Goal: Task Accomplishment & Management: Manage account settings

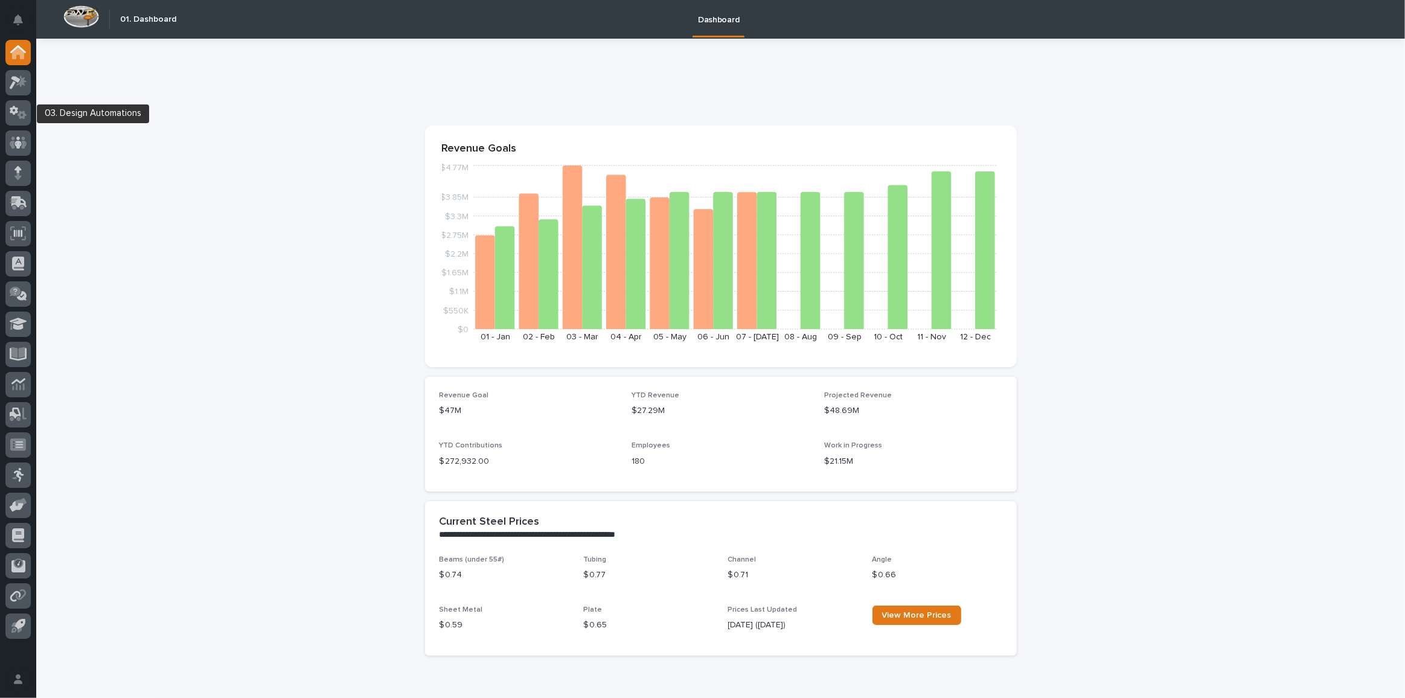
click at [15, 99] on div at bounding box center [17, 85] width 25 height 30
click at [21, 112] on icon at bounding box center [22, 115] width 9 height 8
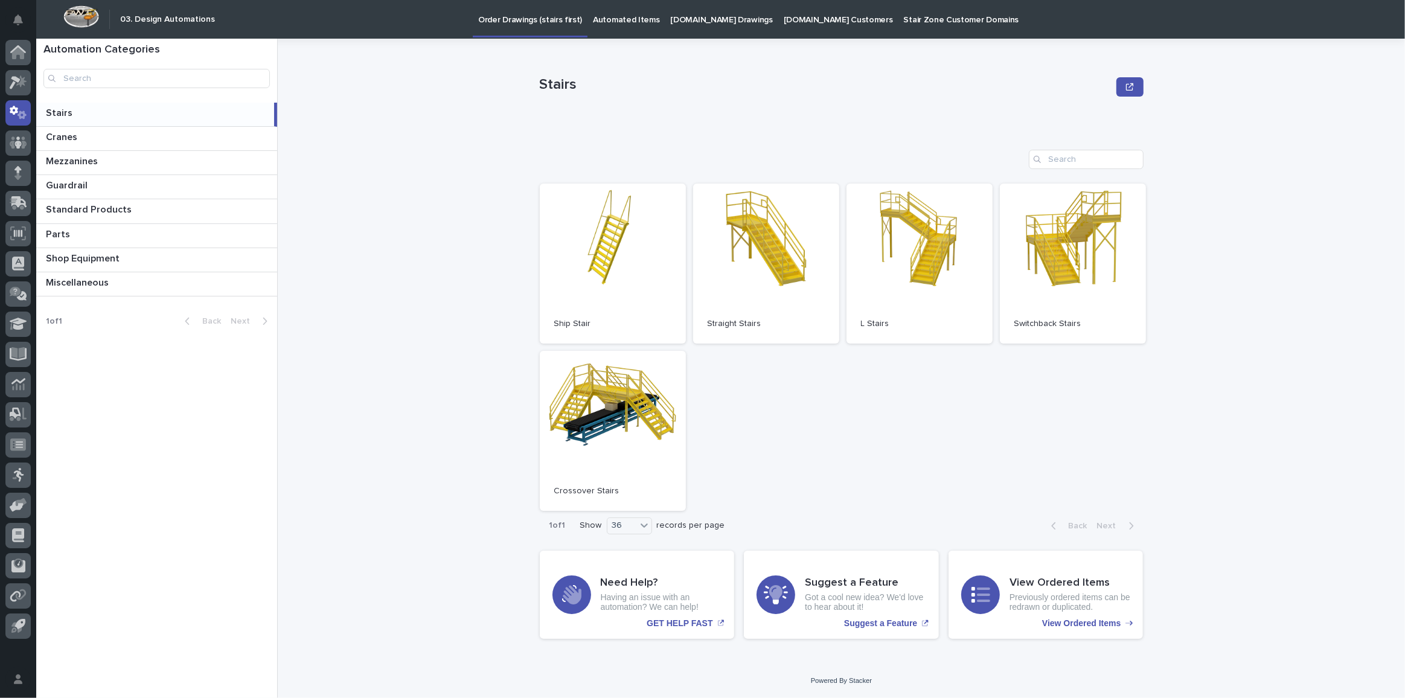
click at [725, 24] on p "[DOMAIN_NAME] Drawings" at bounding box center [722, 12] width 102 height 25
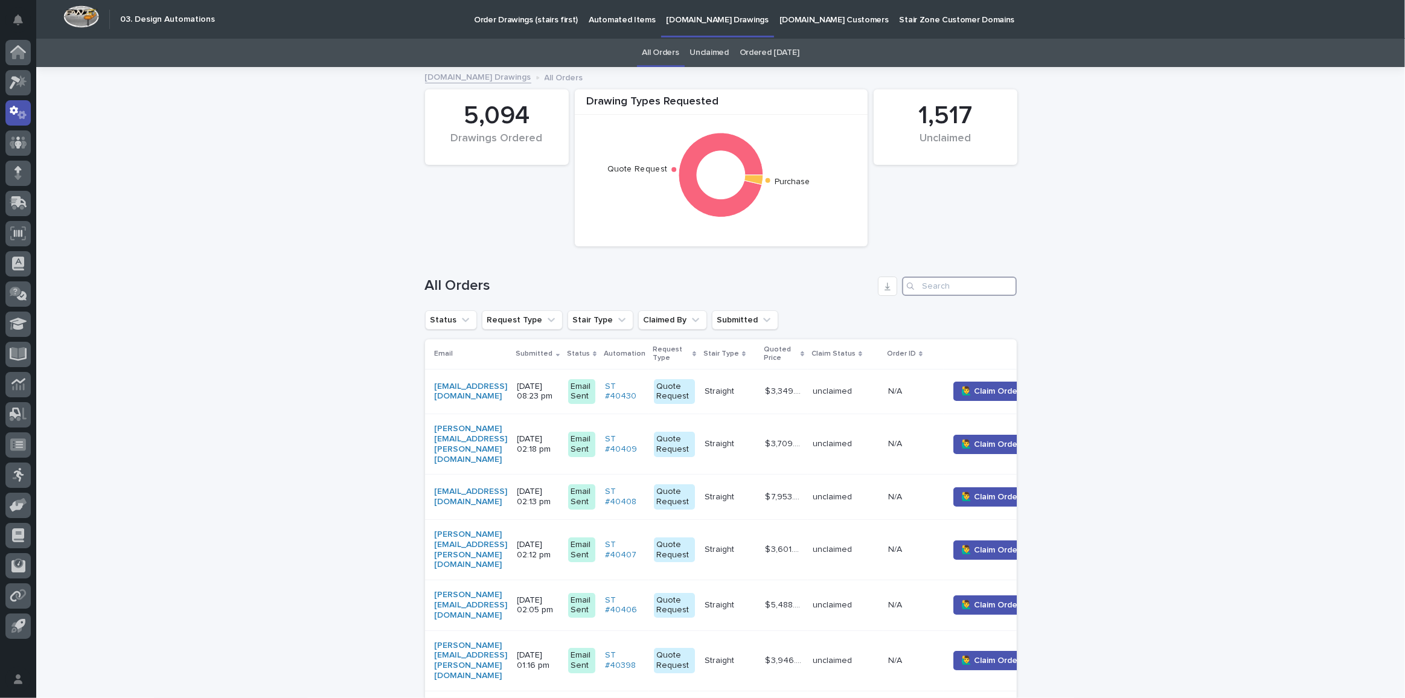
click at [972, 284] on input "Search" at bounding box center [959, 286] width 115 height 19
paste input "[EMAIL_ADDRESS][DOMAIN_NAME]"
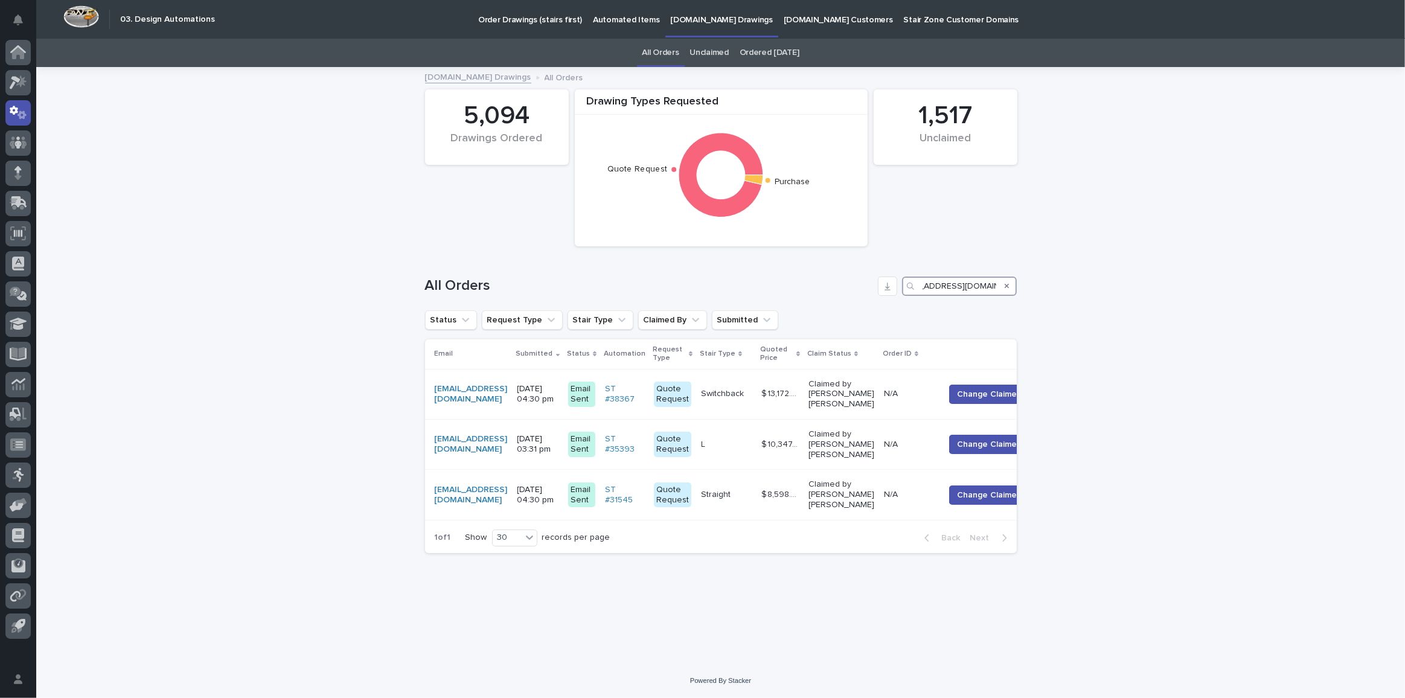
type input "[EMAIL_ADDRESS][DOMAIN_NAME]"
click at [10, 75] on icon at bounding box center [19, 82] width 18 height 14
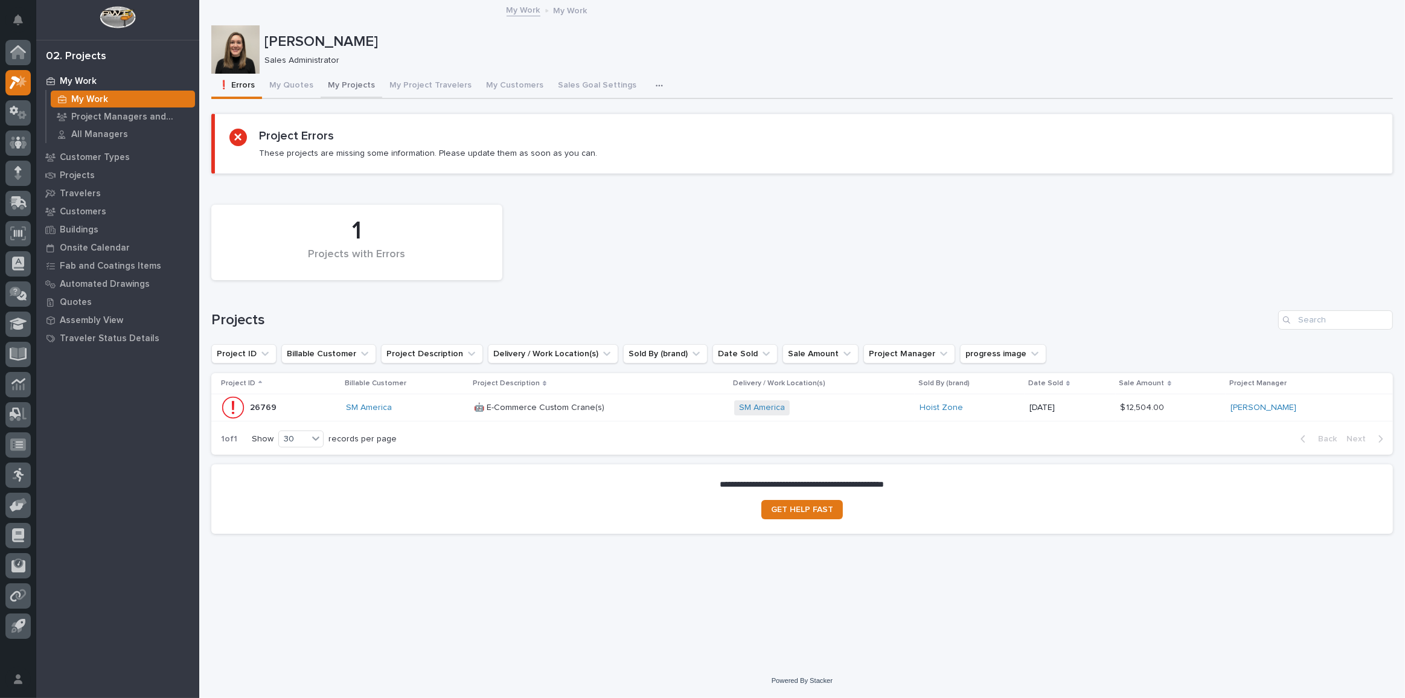
click at [351, 79] on button "My Projects" at bounding box center [352, 86] width 62 height 25
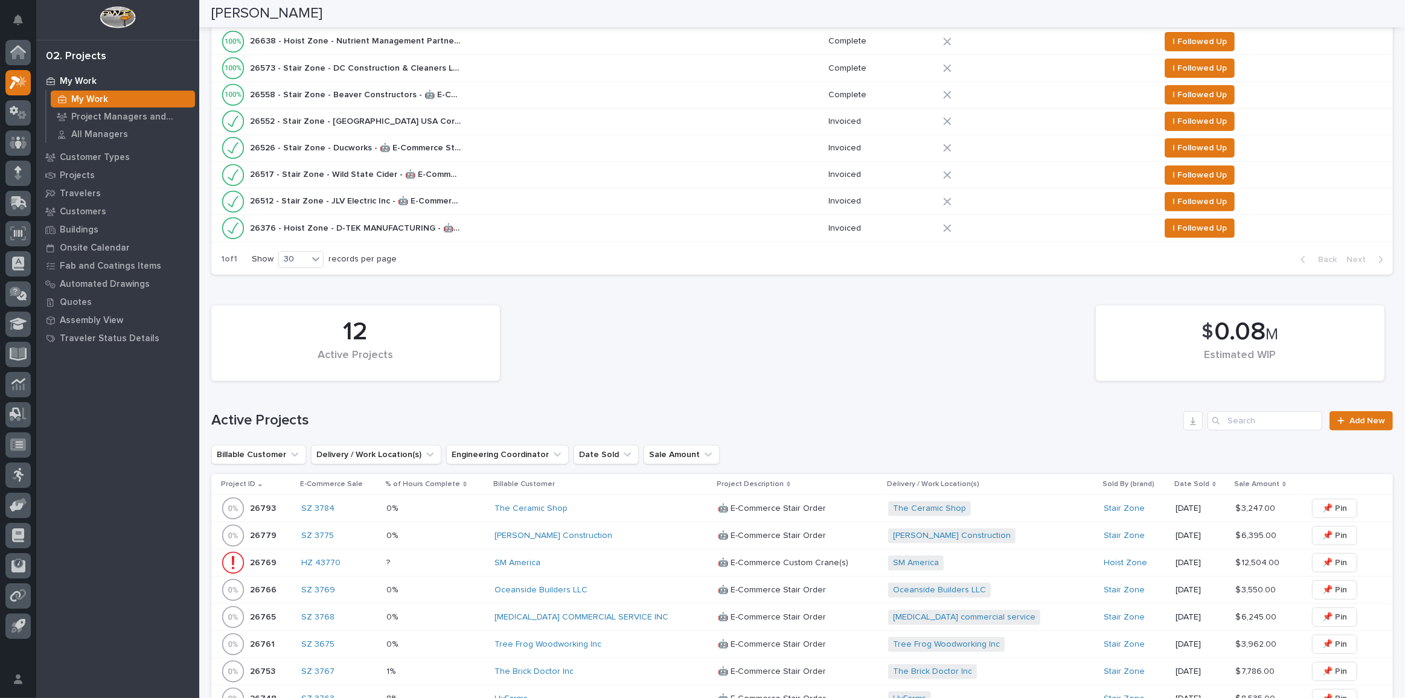
scroll to position [658, 0]
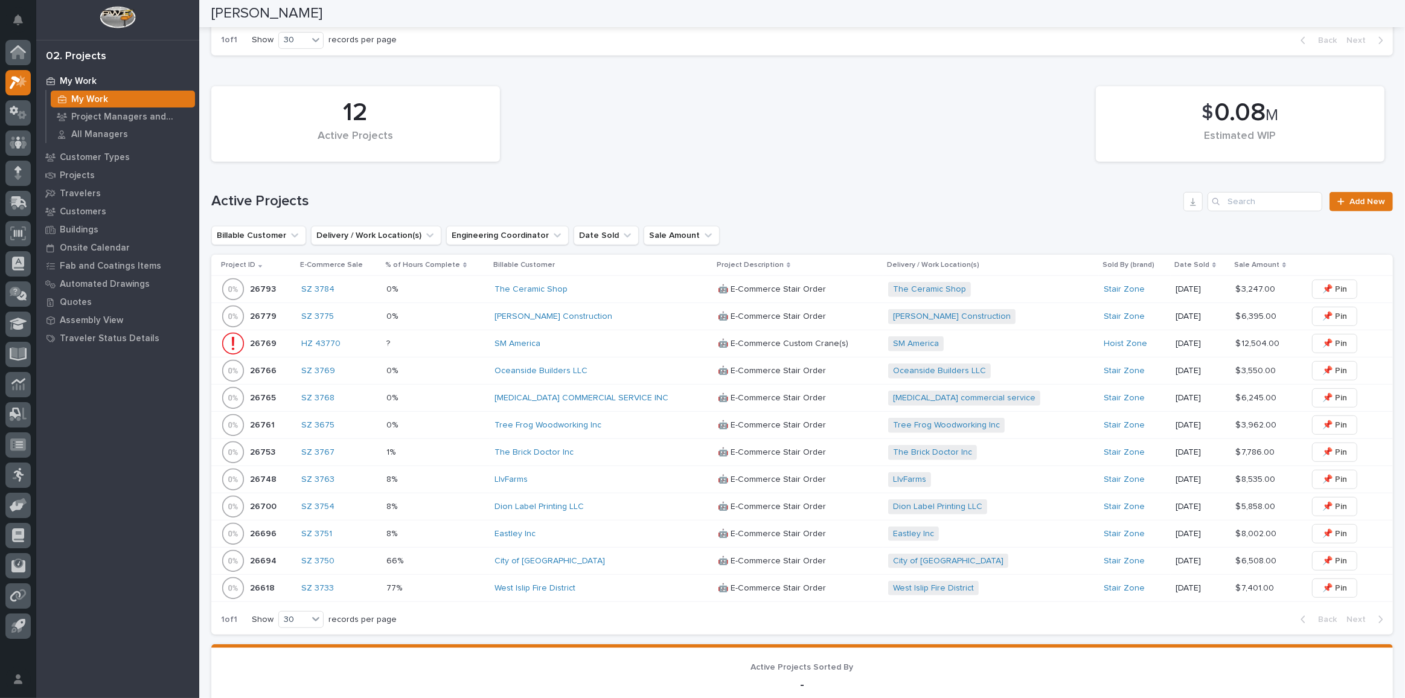
click at [596, 288] on div "The Ceramic Shop" at bounding box center [600, 289] width 211 height 10
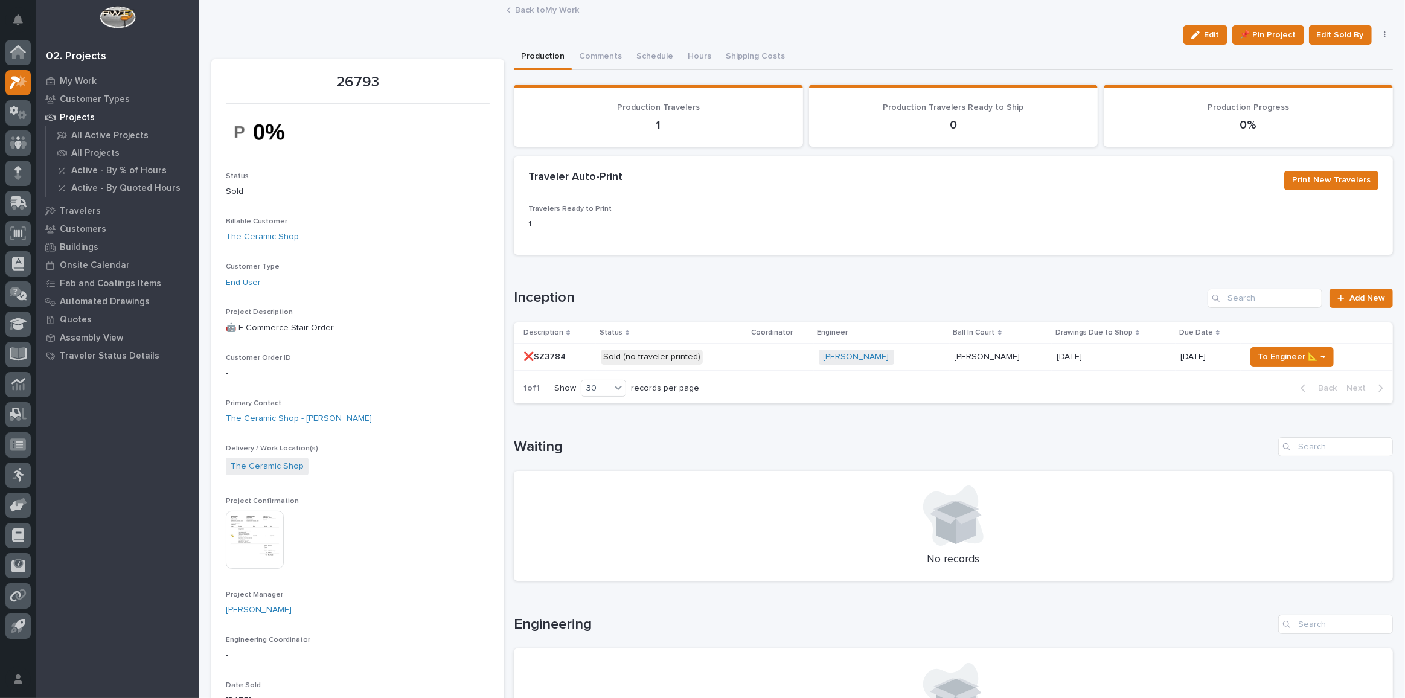
click at [729, 361] on p "Sold (no traveler printed)" at bounding box center [672, 357] width 142 height 15
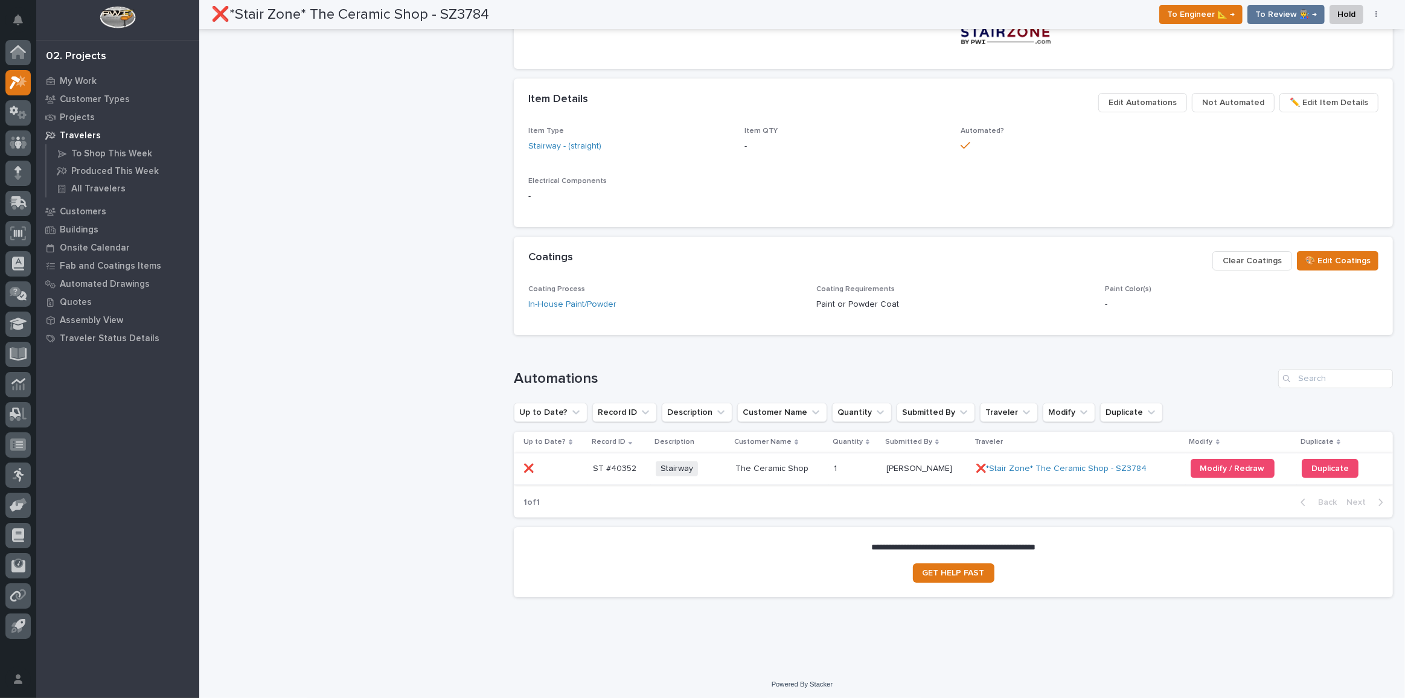
scroll to position [661, 0]
click at [580, 474] on td "❌ ❌" at bounding box center [551, 467] width 74 height 31
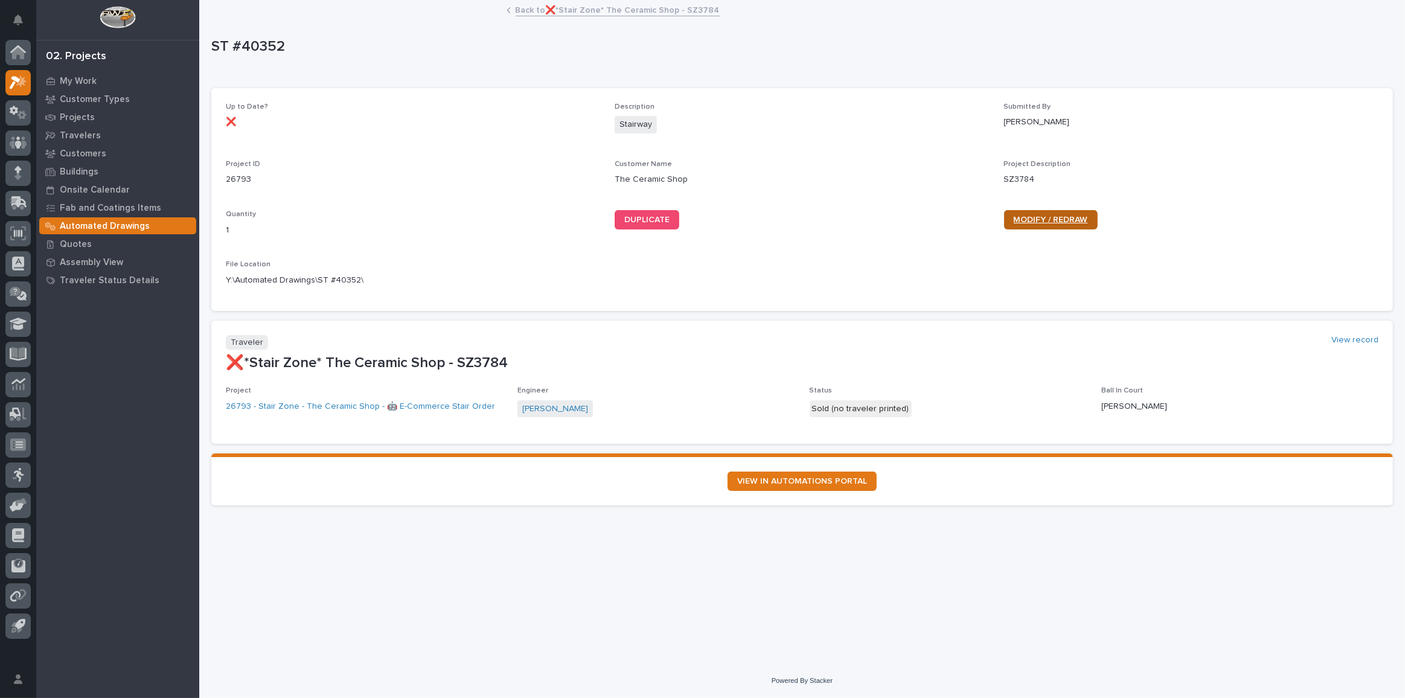
click at [1057, 220] on span "MODIFY / REDRAW" at bounding box center [1051, 220] width 74 height 8
click at [540, 8] on link "Back to ❌*Stair Zone* The Ceramic Shop - SZ3784" at bounding box center [618, 9] width 204 height 14
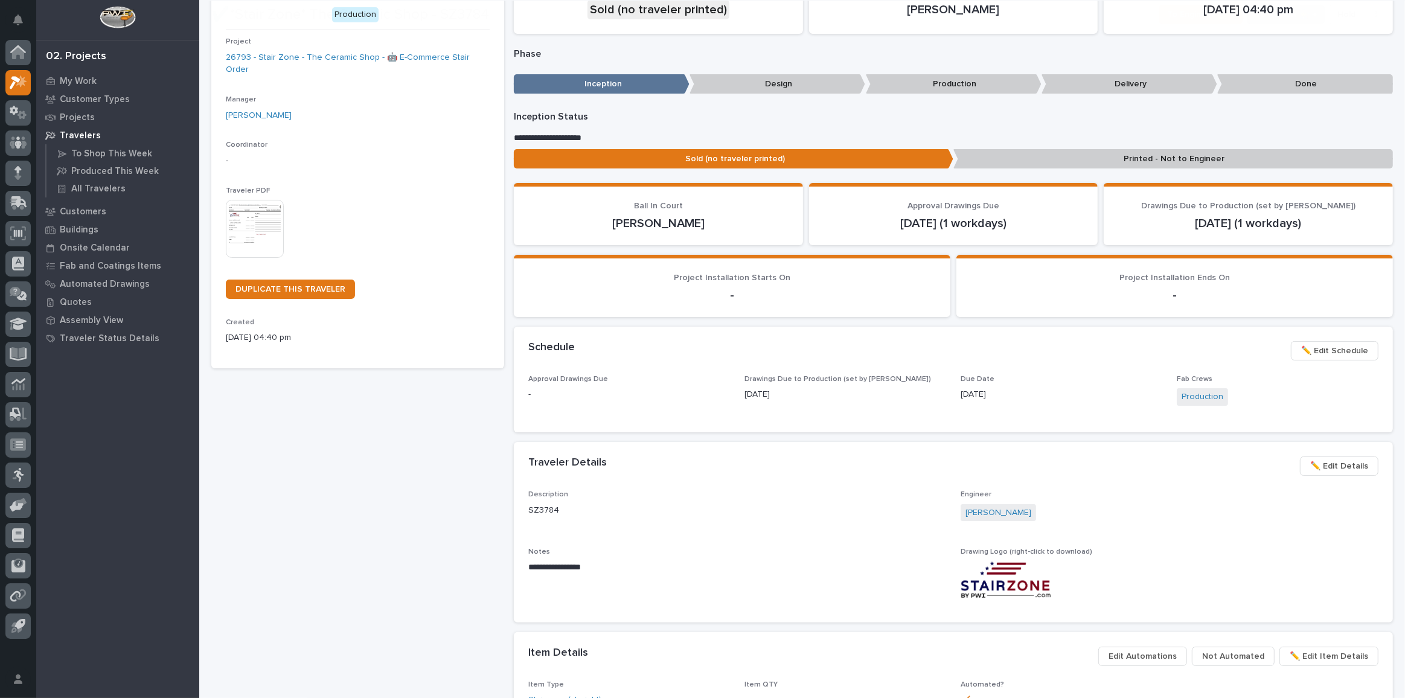
scroll to position [219, 0]
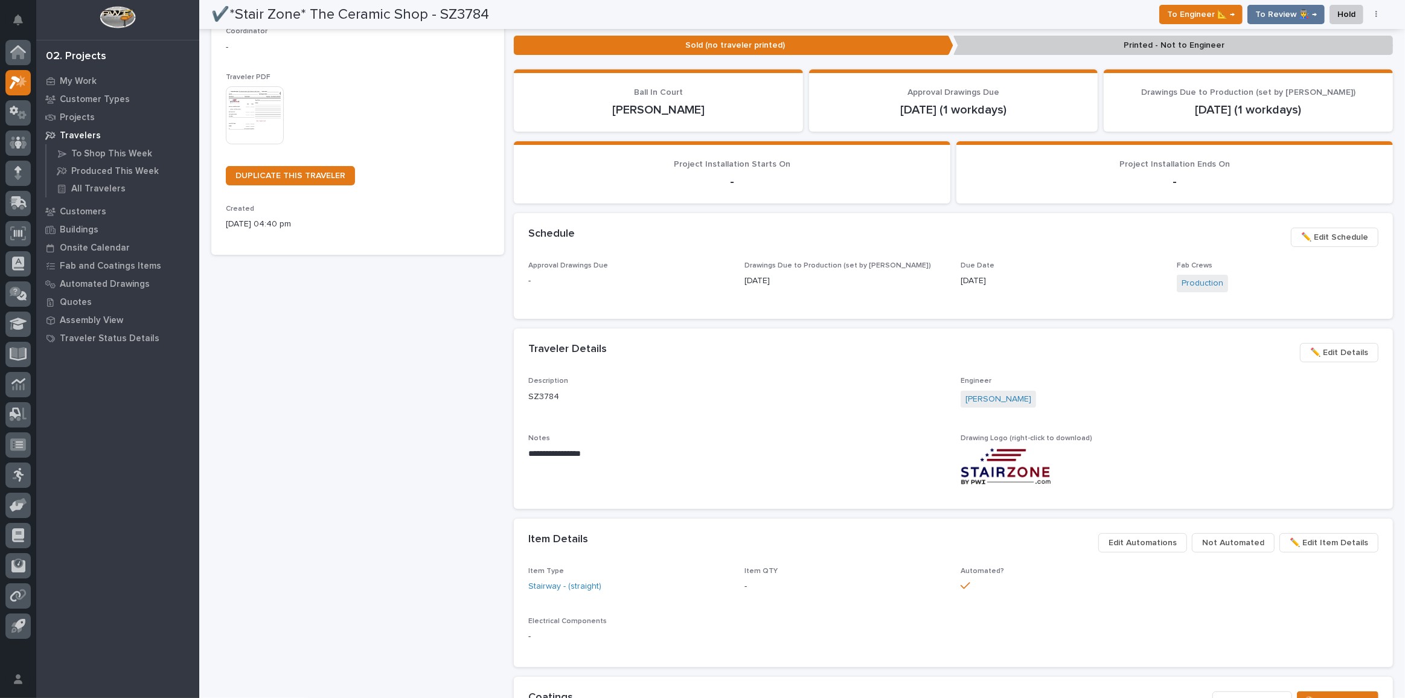
click at [1334, 230] on span "✏️ Edit Schedule" at bounding box center [1334, 237] width 67 height 14
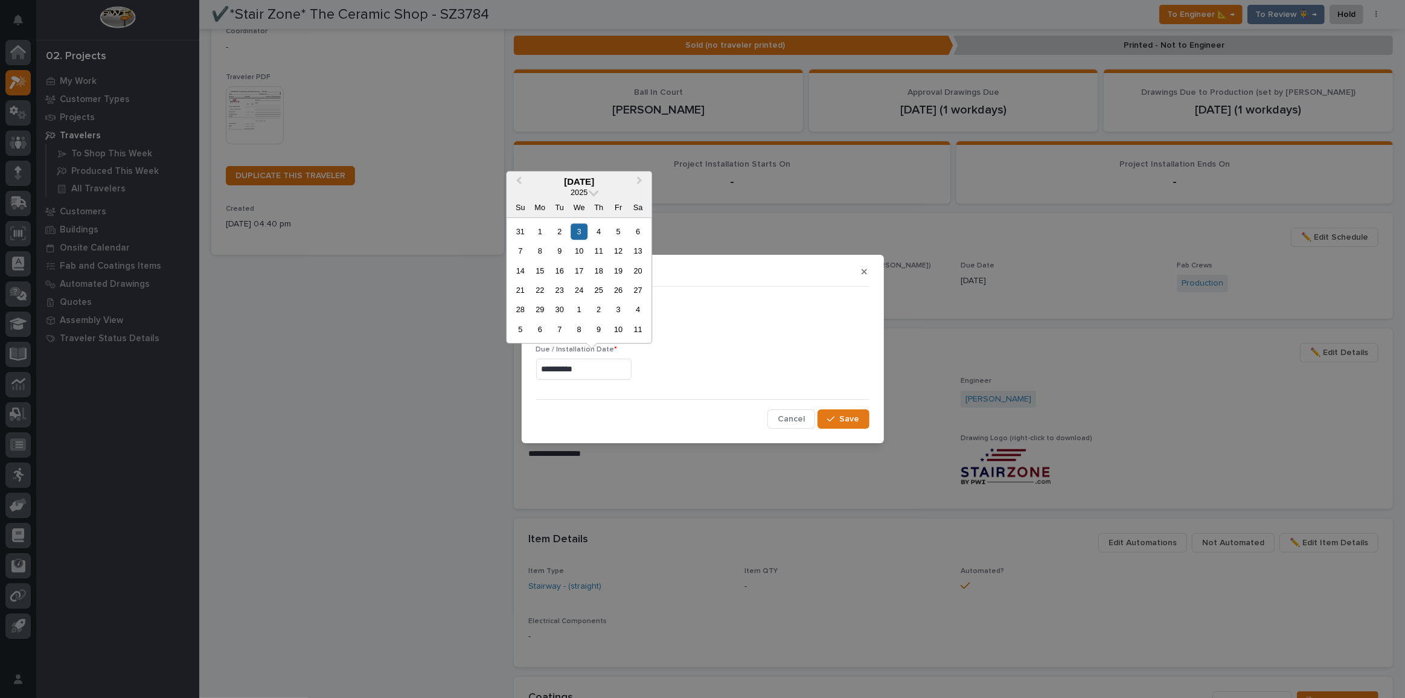
click at [603, 369] on input "**********" at bounding box center [583, 369] width 95 height 21
click at [525, 182] on button "Previous Month" at bounding box center [517, 182] width 19 height 19
click at [620, 332] on div "5" at bounding box center [619, 329] width 16 height 16
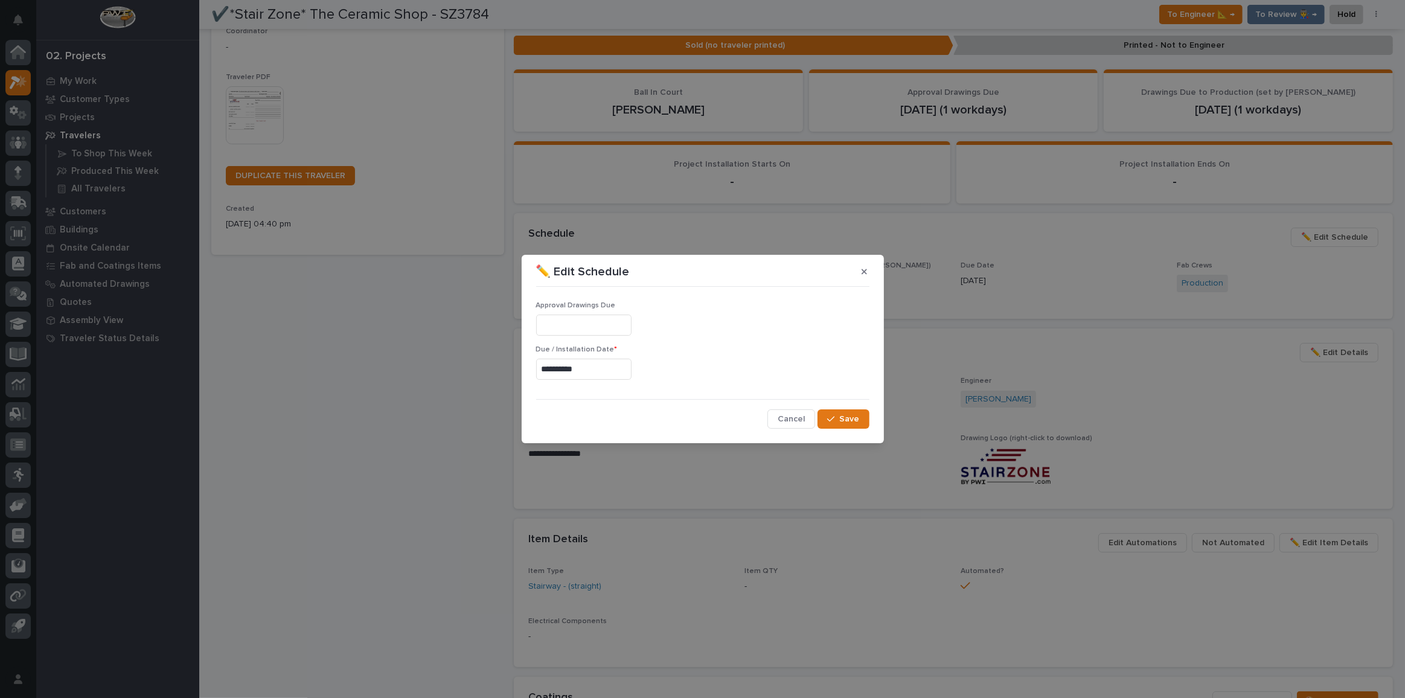
type input "**********"
click at [849, 419] on span "Save" at bounding box center [850, 419] width 20 height 11
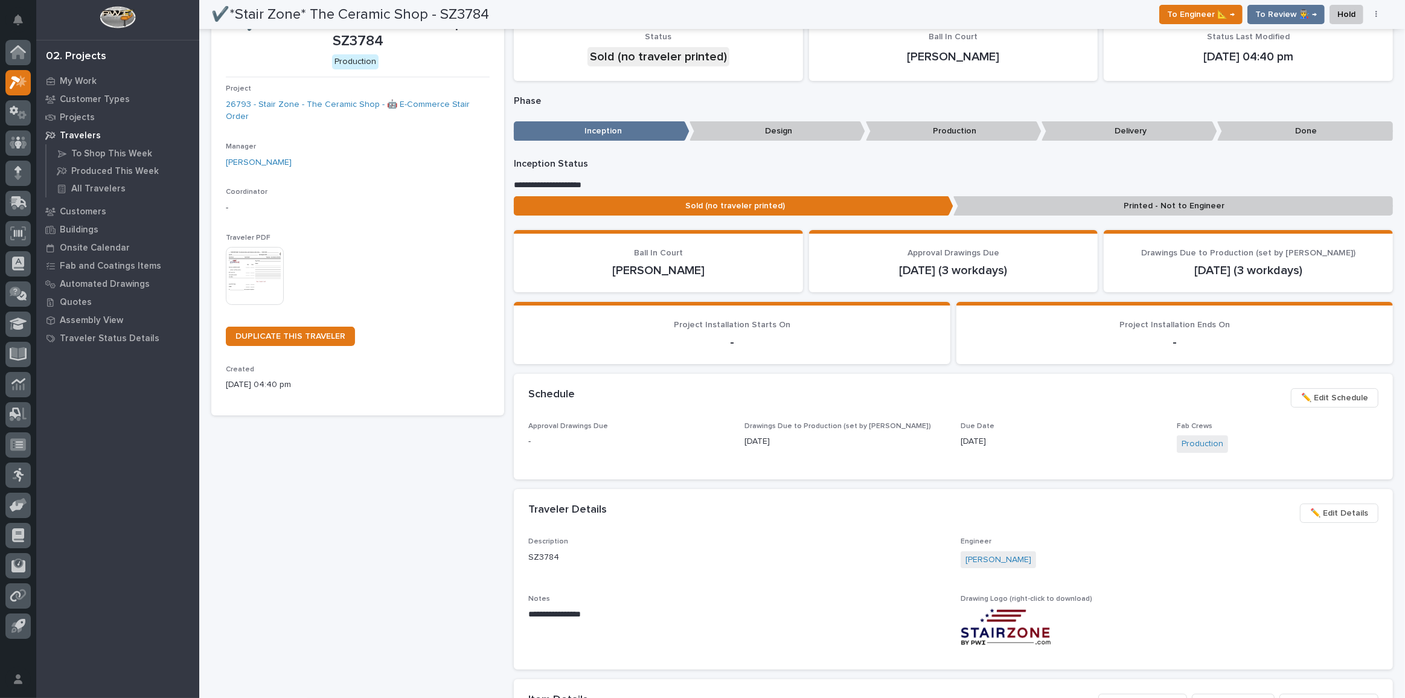
scroll to position [0, 0]
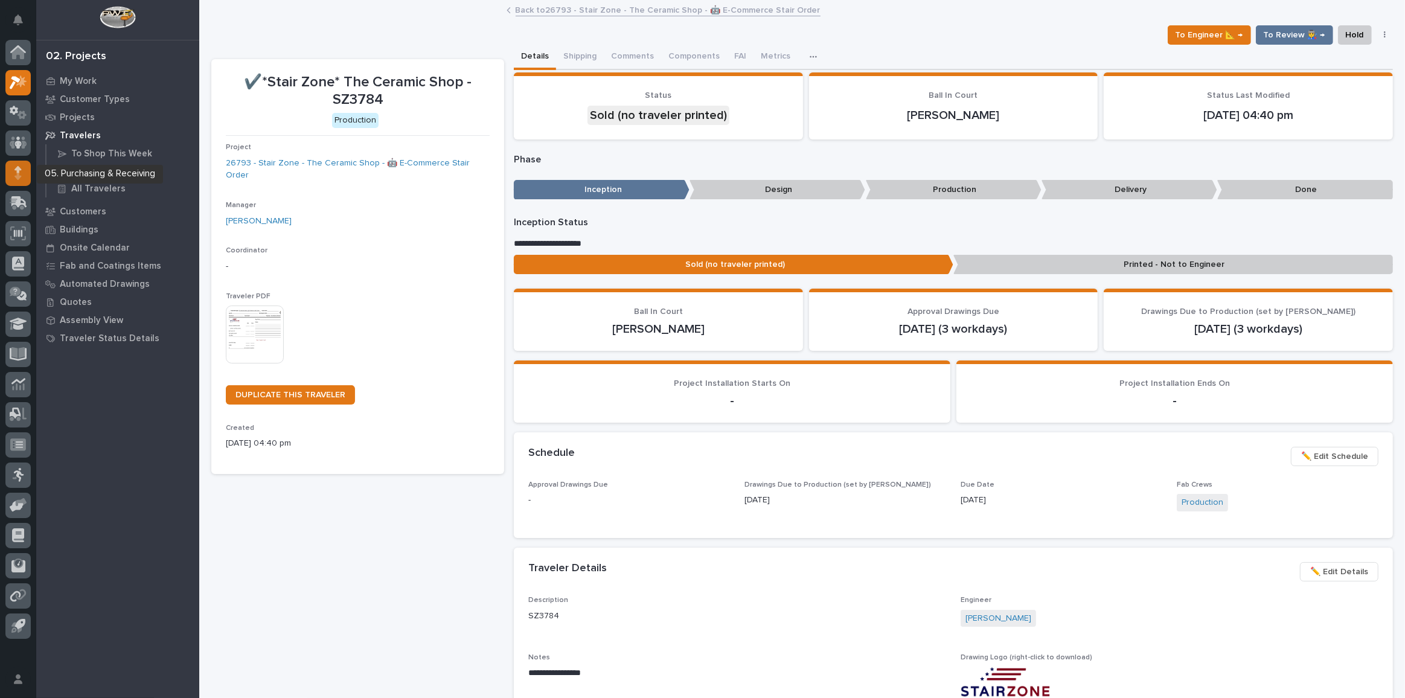
click at [10, 168] on div at bounding box center [17, 173] width 25 height 25
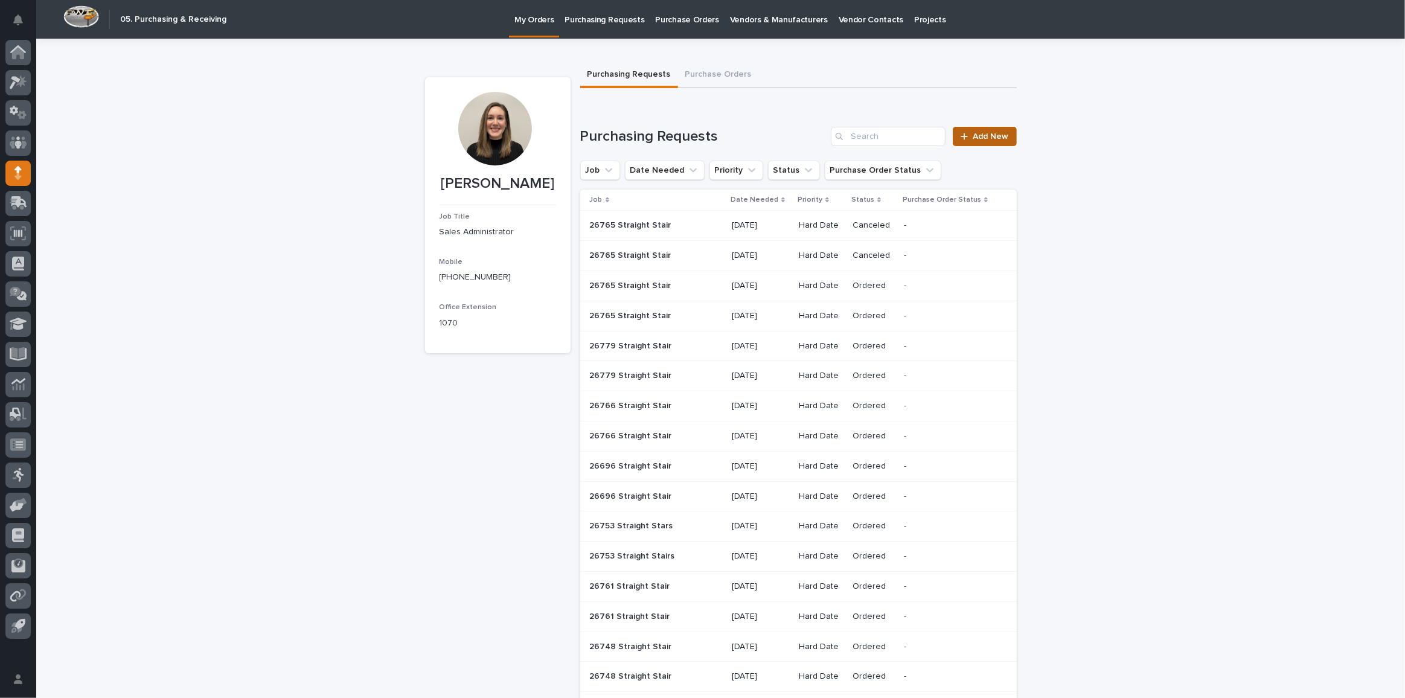
click at [986, 143] on link "Add New" at bounding box center [984, 136] width 63 height 19
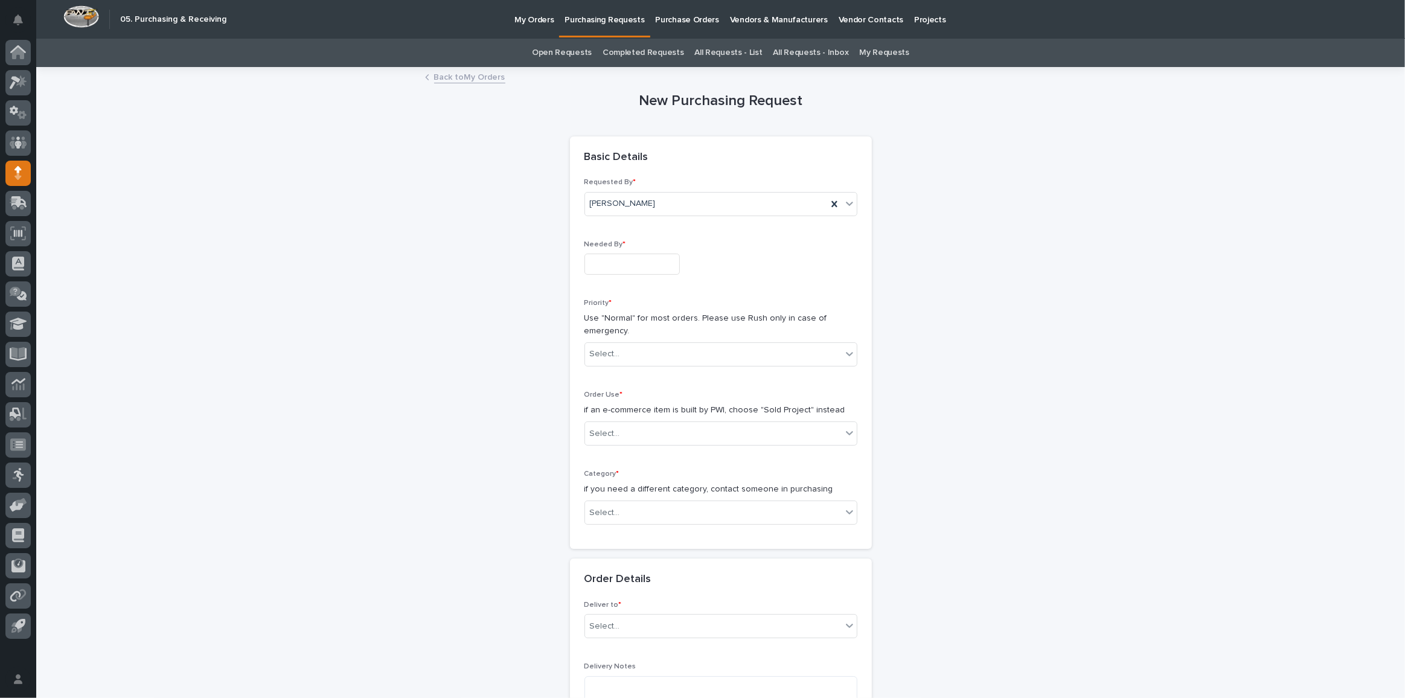
click at [626, 254] on input "text" at bounding box center [632, 264] width 95 height 21
click at [598, 185] on div "19" at bounding box center [604, 184] width 16 height 16
type input "**********"
click at [604, 353] on div "Select..." at bounding box center [605, 354] width 30 height 13
click at [620, 389] on div "Hard Date" at bounding box center [717, 396] width 272 height 21
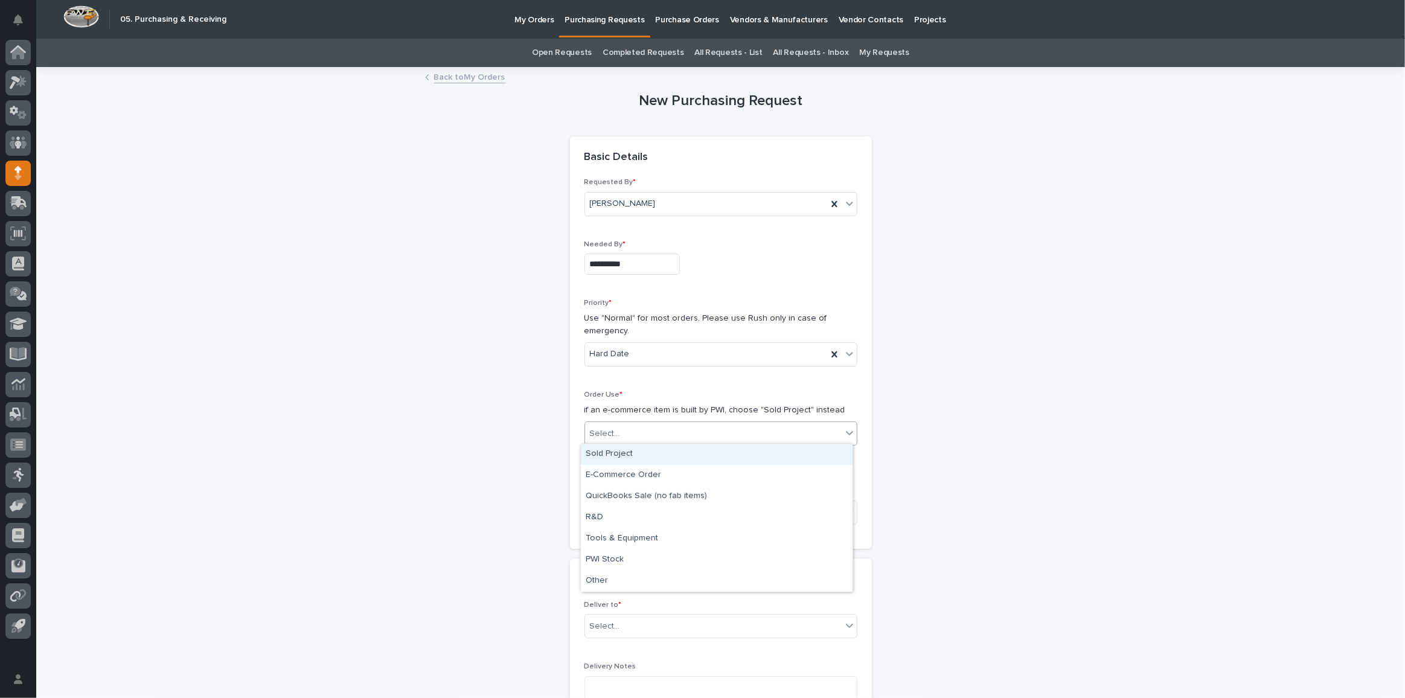
click at [635, 424] on div "Select..." at bounding box center [713, 434] width 257 height 20
click at [627, 457] on div "Sold Project" at bounding box center [717, 454] width 272 height 21
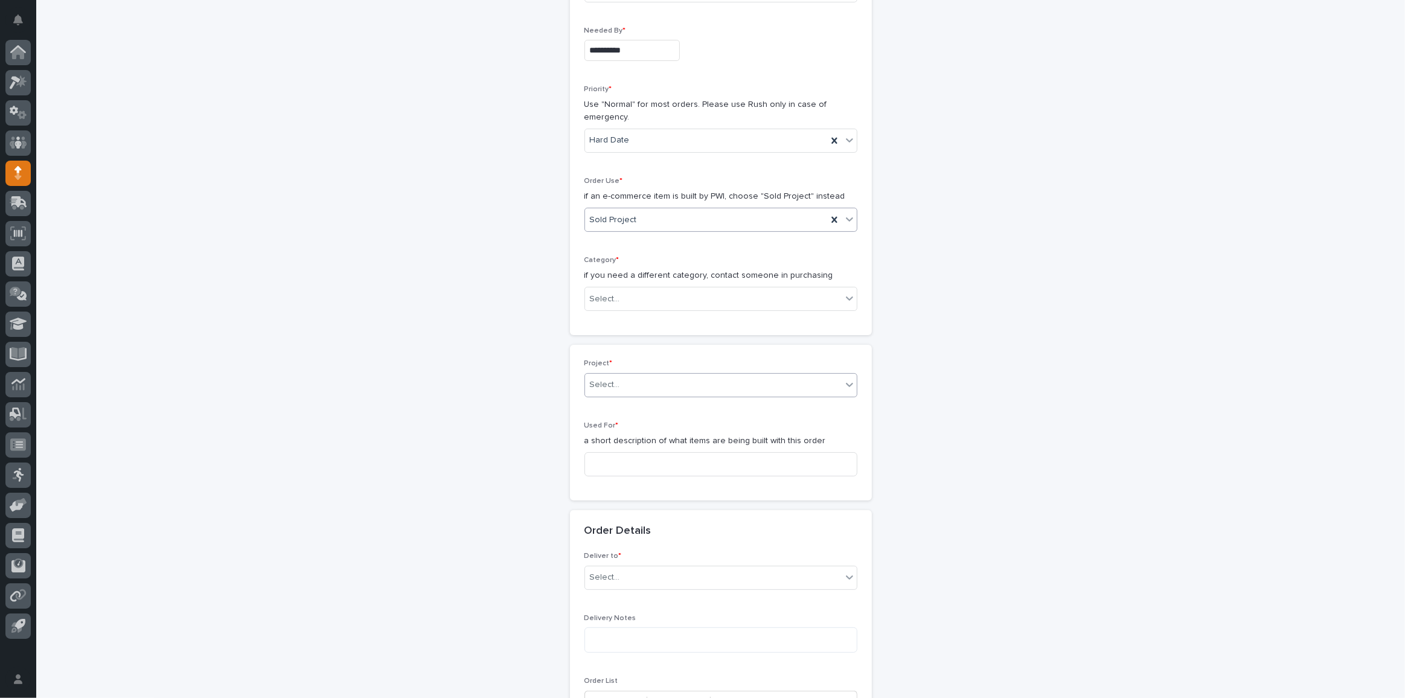
scroll to position [239, 0]
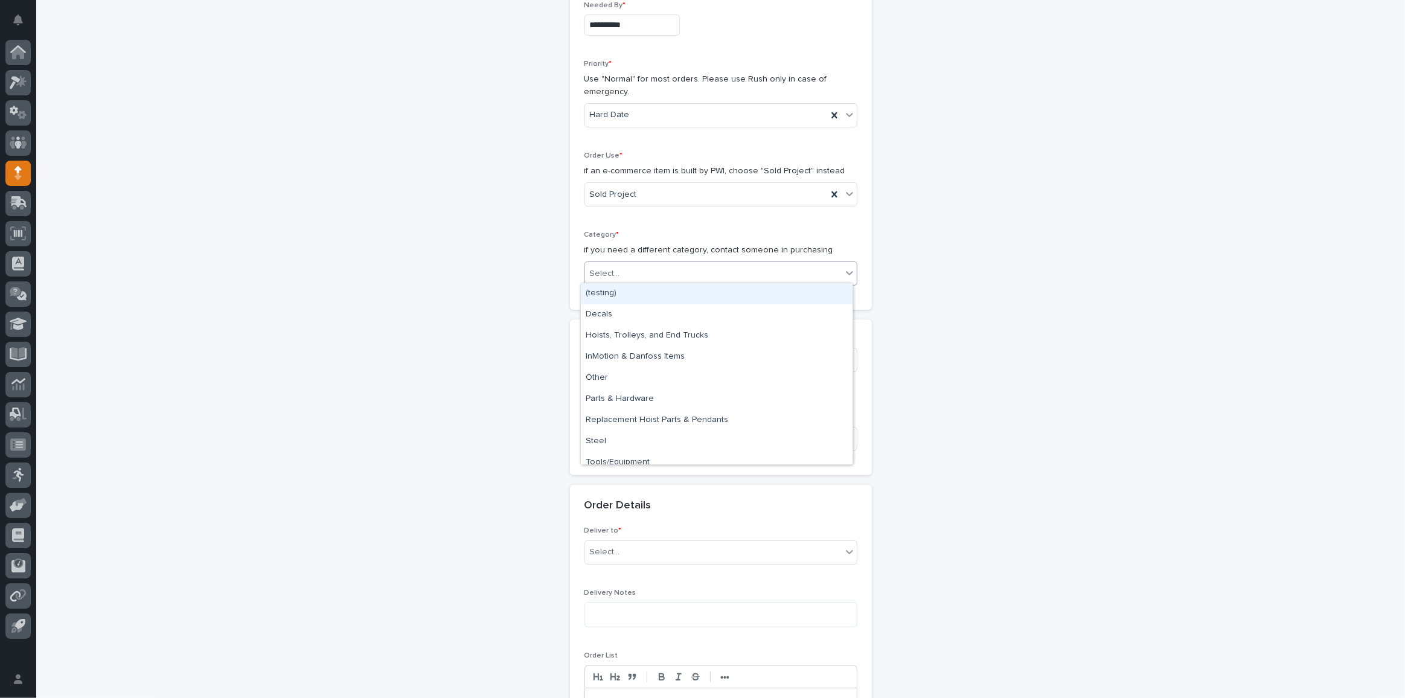
click at [641, 272] on div "Select..." at bounding box center [713, 274] width 257 height 20
click at [653, 443] on div "Steel" at bounding box center [717, 441] width 272 height 21
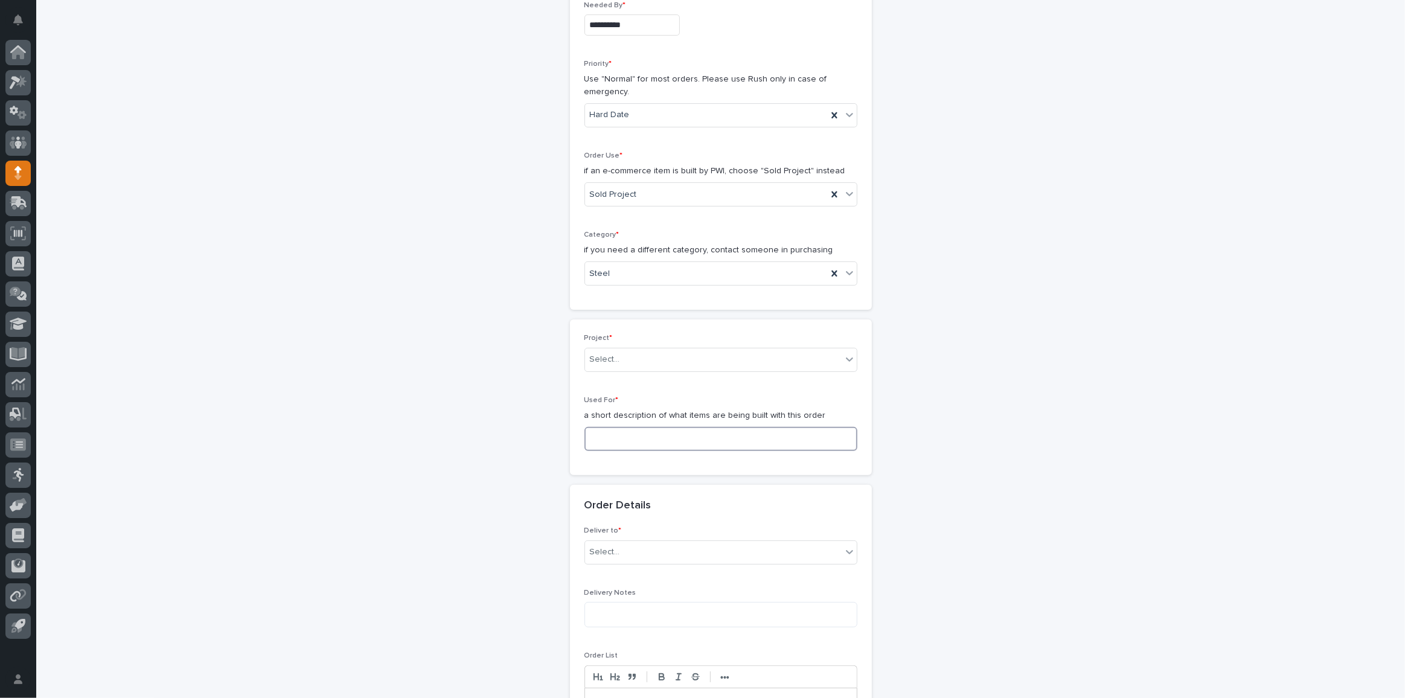
click at [664, 435] on input at bounding box center [721, 439] width 273 height 24
type input "Straight Stair"
click at [661, 542] on div "Select..." at bounding box center [713, 552] width 257 height 20
click at [620, 576] on div "PWI" at bounding box center [717, 571] width 272 height 21
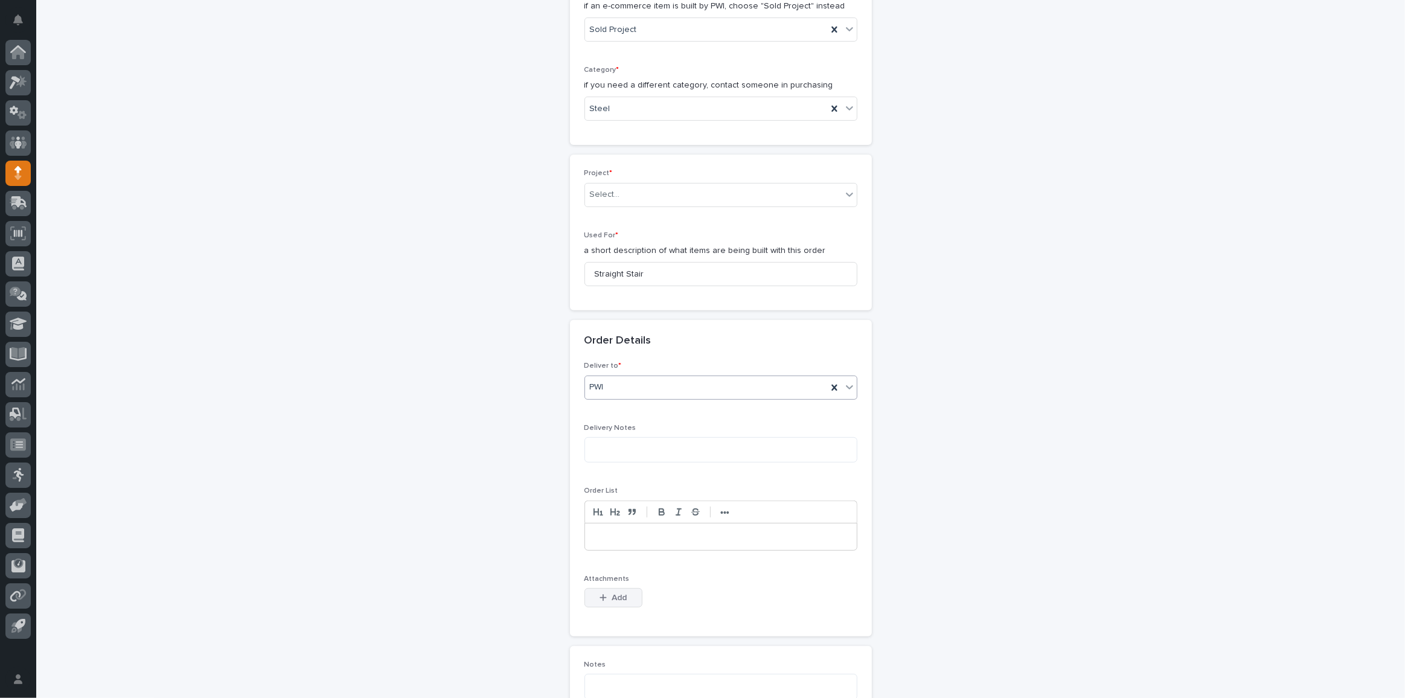
click at [612, 594] on span "Add" at bounding box center [619, 598] width 15 height 8
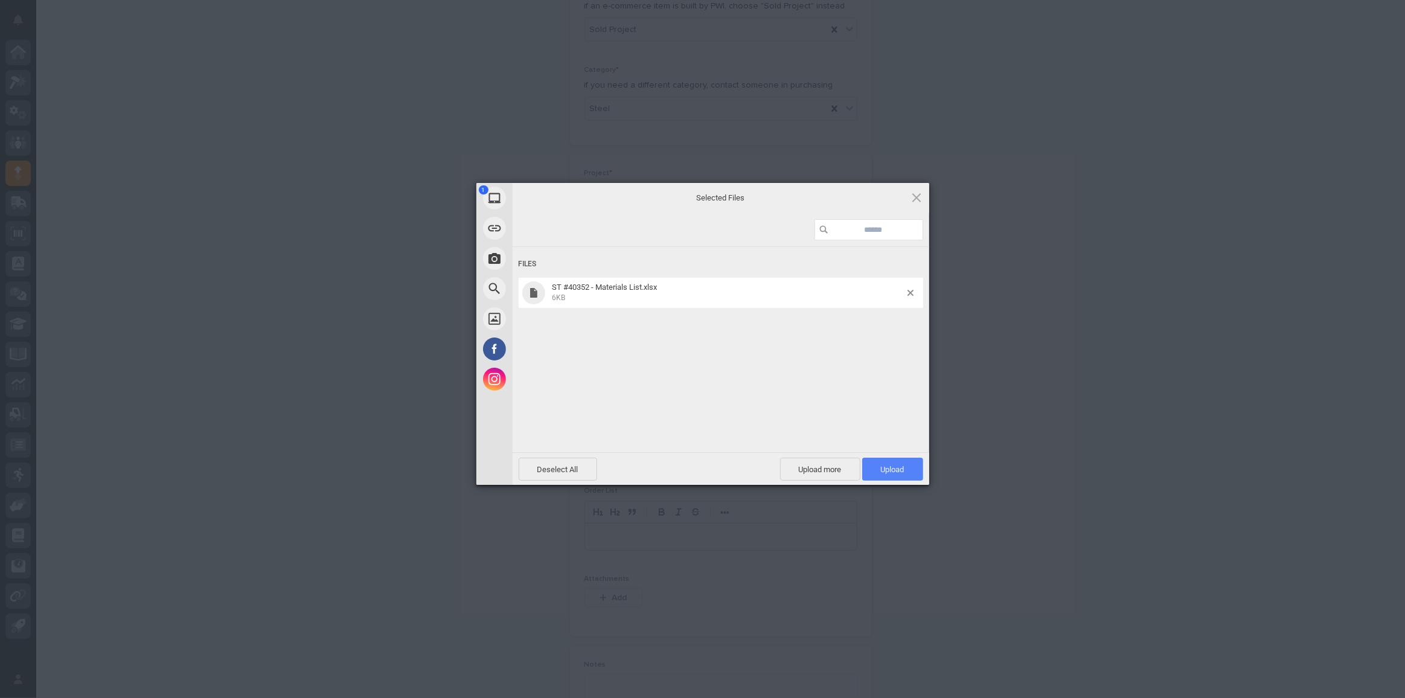
click at [909, 471] on span "Upload 1" at bounding box center [892, 469] width 61 height 23
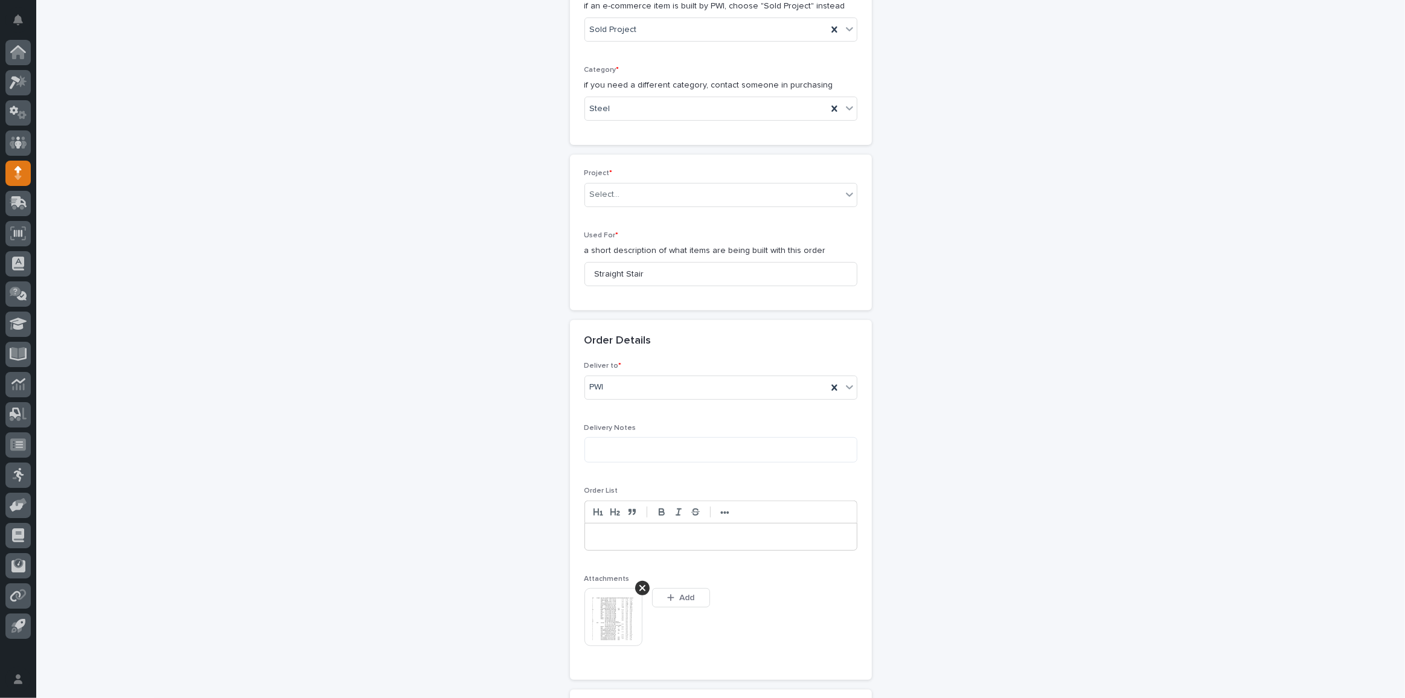
scroll to position [425, 0]
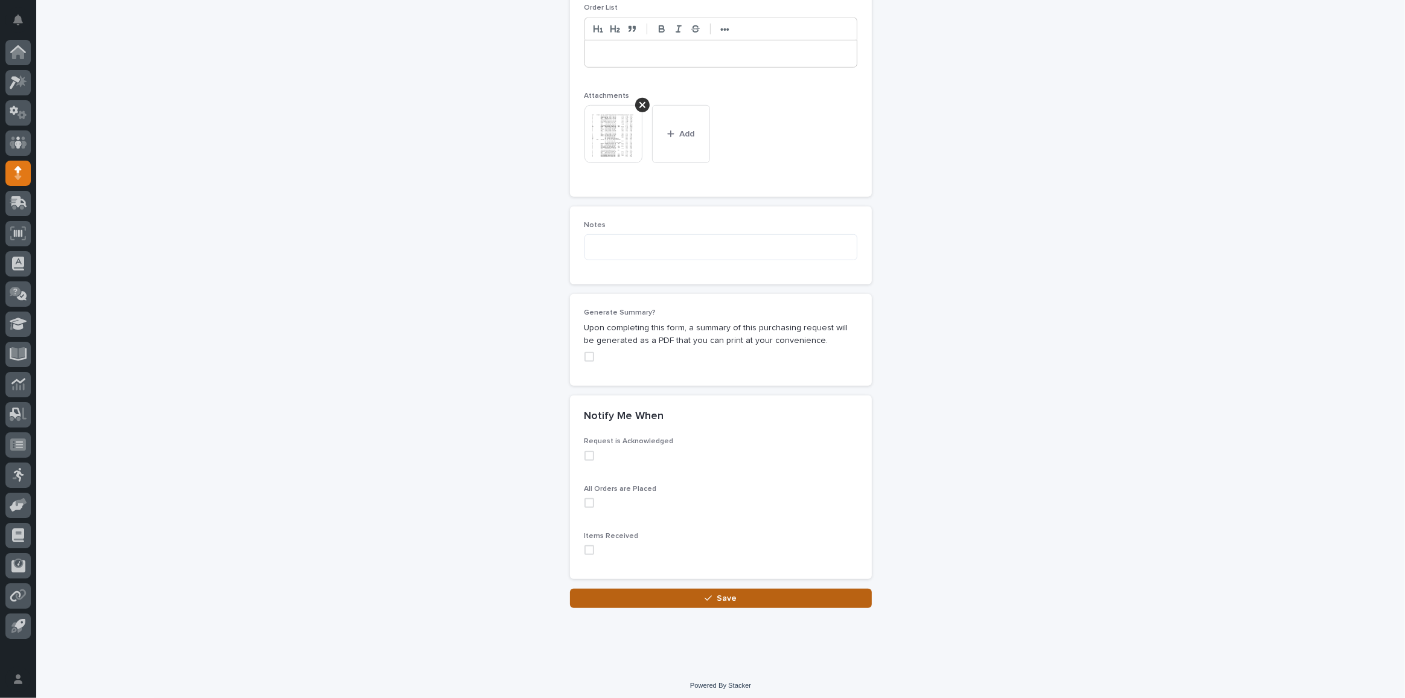
click at [782, 595] on button "Save" at bounding box center [721, 598] width 302 height 19
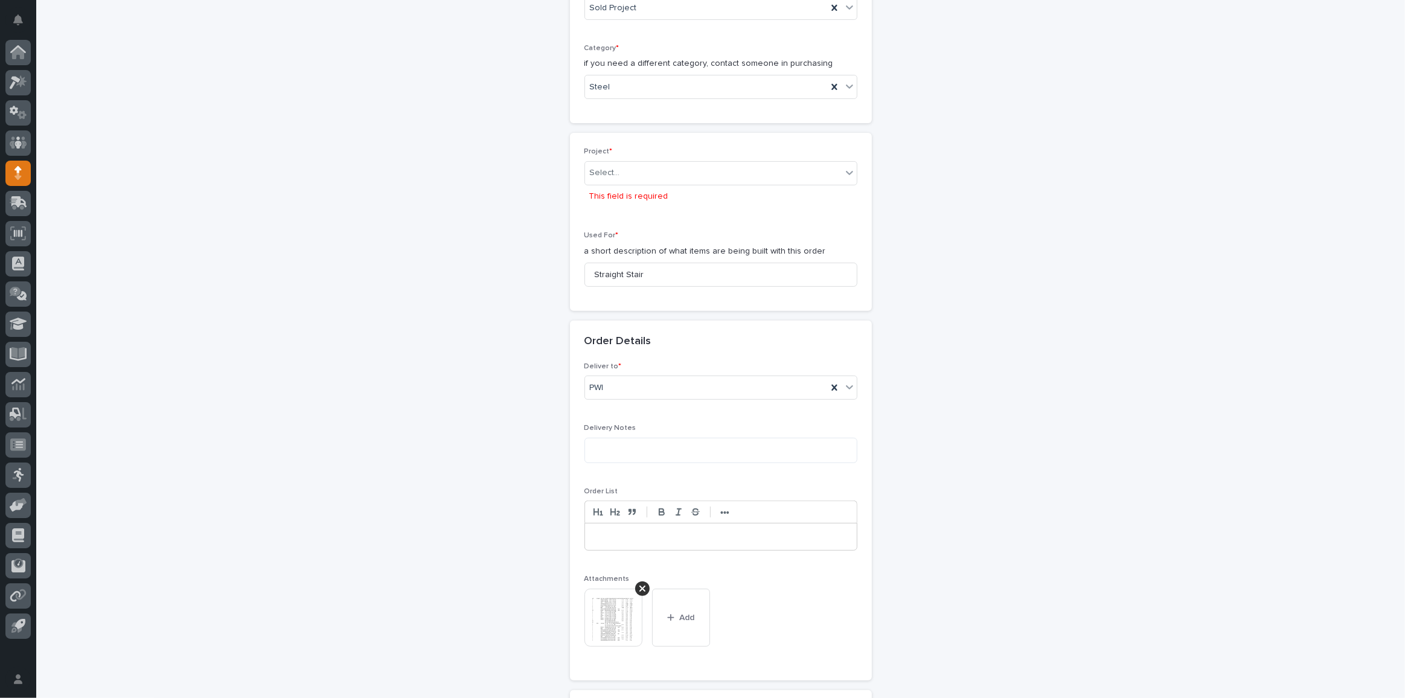
scroll to position [359, 0]
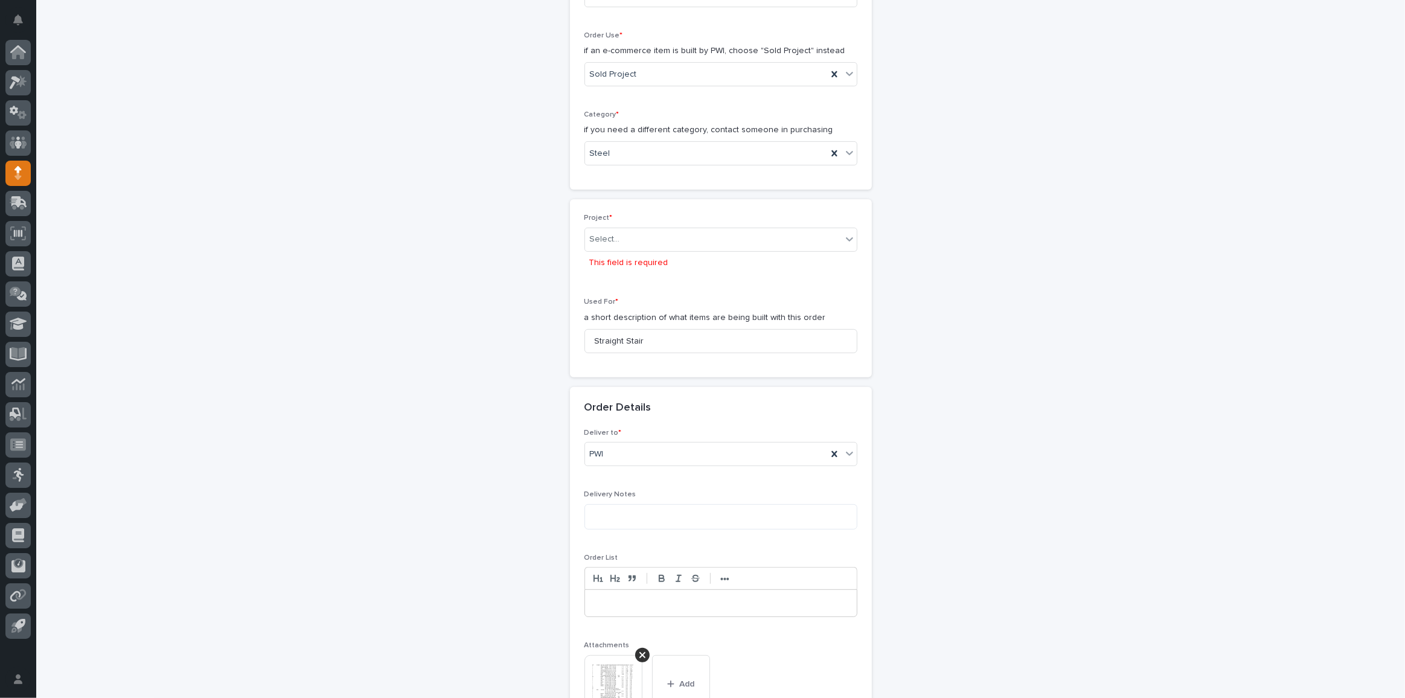
click at [629, 257] on p "This field is required" at bounding box center [628, 263] width 79 height 13
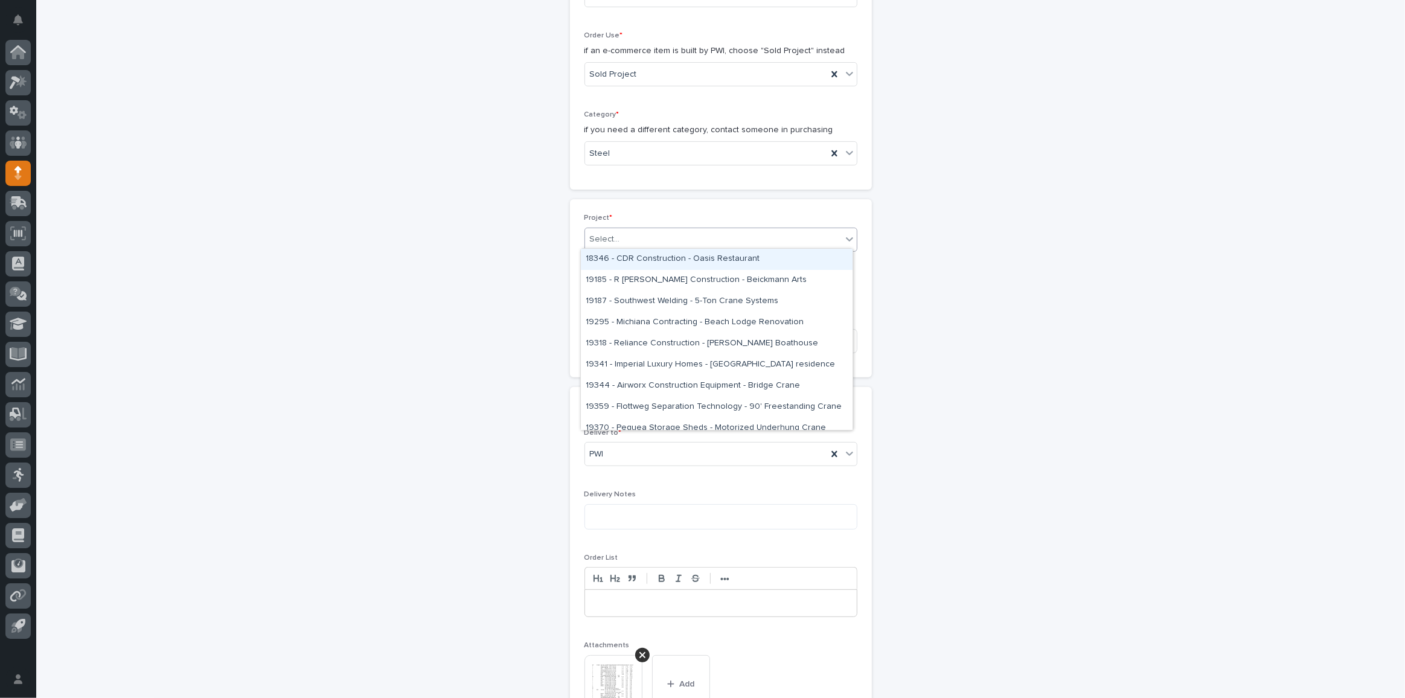
click at [630, 239] on div "Select..." at bounding box center [713, 239] width 257 height 20
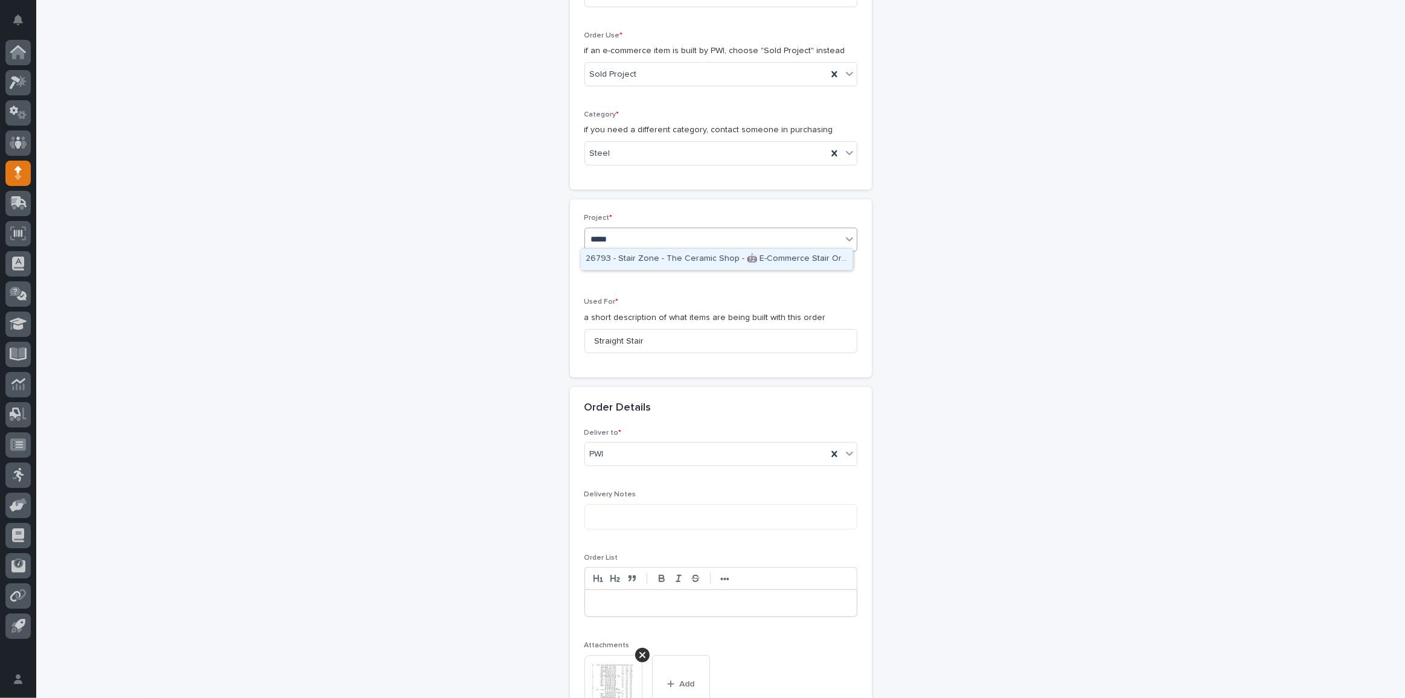
type input "*****"
drag, startPoint x: 634, startPoint y: 280, endPoint x: 654, endPoint y: 255, distance: 31.8
click at [649, 262] on div "Project * Select... This field is required Used For * a short description of wh…" at bounding box center [721, 288] width 273 height 149
click at [626, 228] on div "Select..." at bounding box center [721, 240] width 273 height 24
type input "*****"
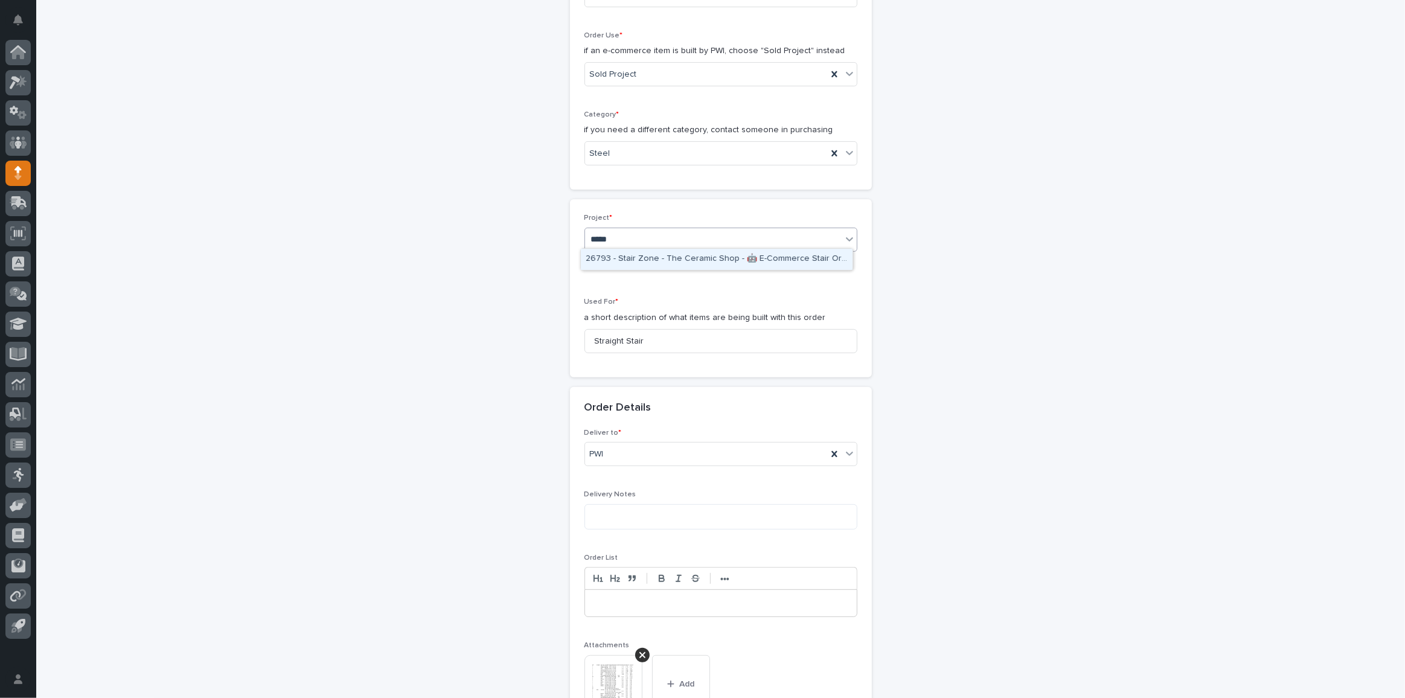
click at [644, 254] on div "26793 - Stair Zone - The Ceramic Shop - 🤖 E-Commerce Stair Order" at bounding box center [717, 259] width 272 height 21
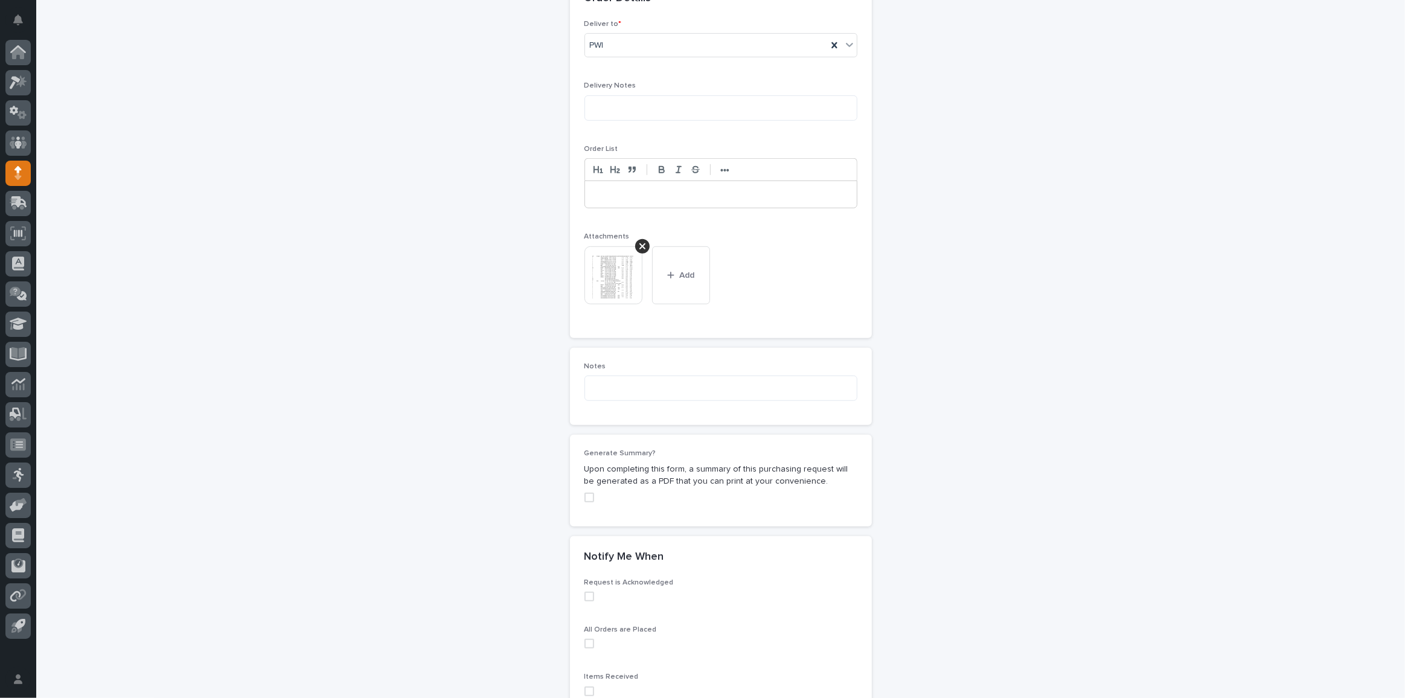
scroll to position [841, 0]
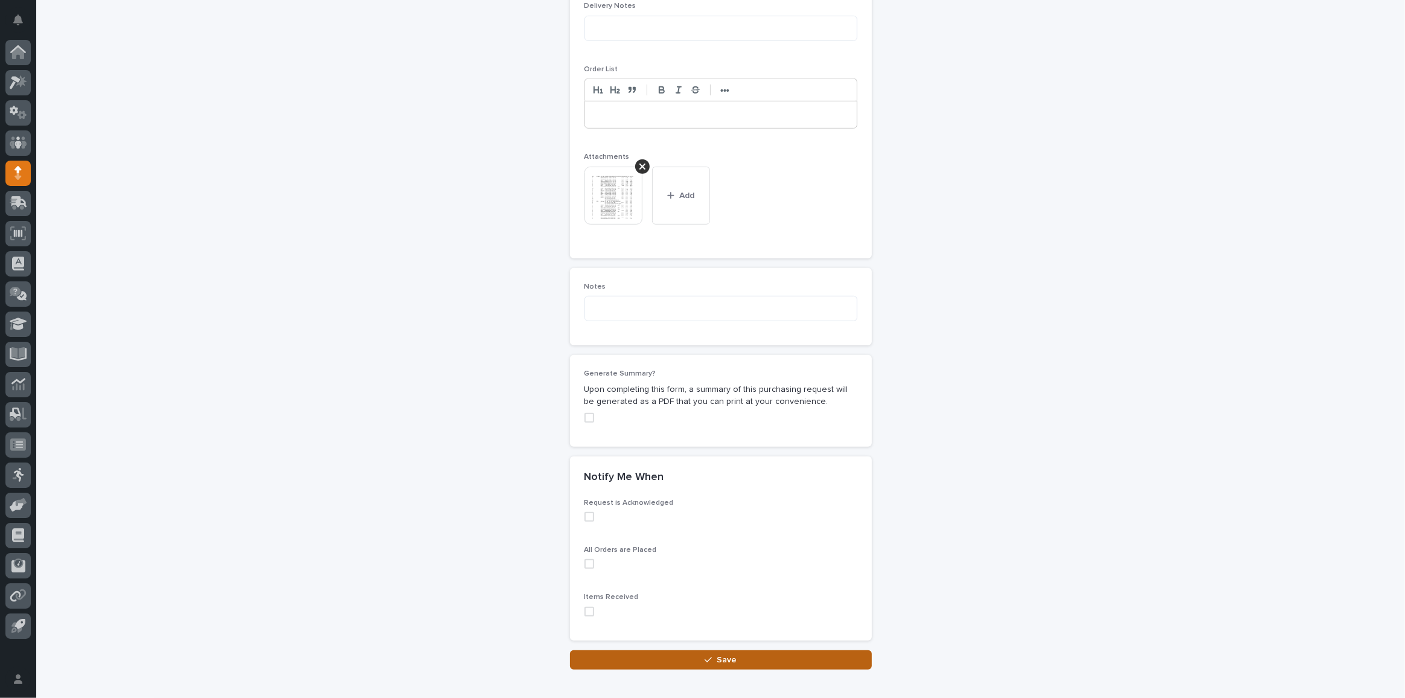
click at [656, 650] on button "Save" at bounding box center [721, 659] width 302 height 19
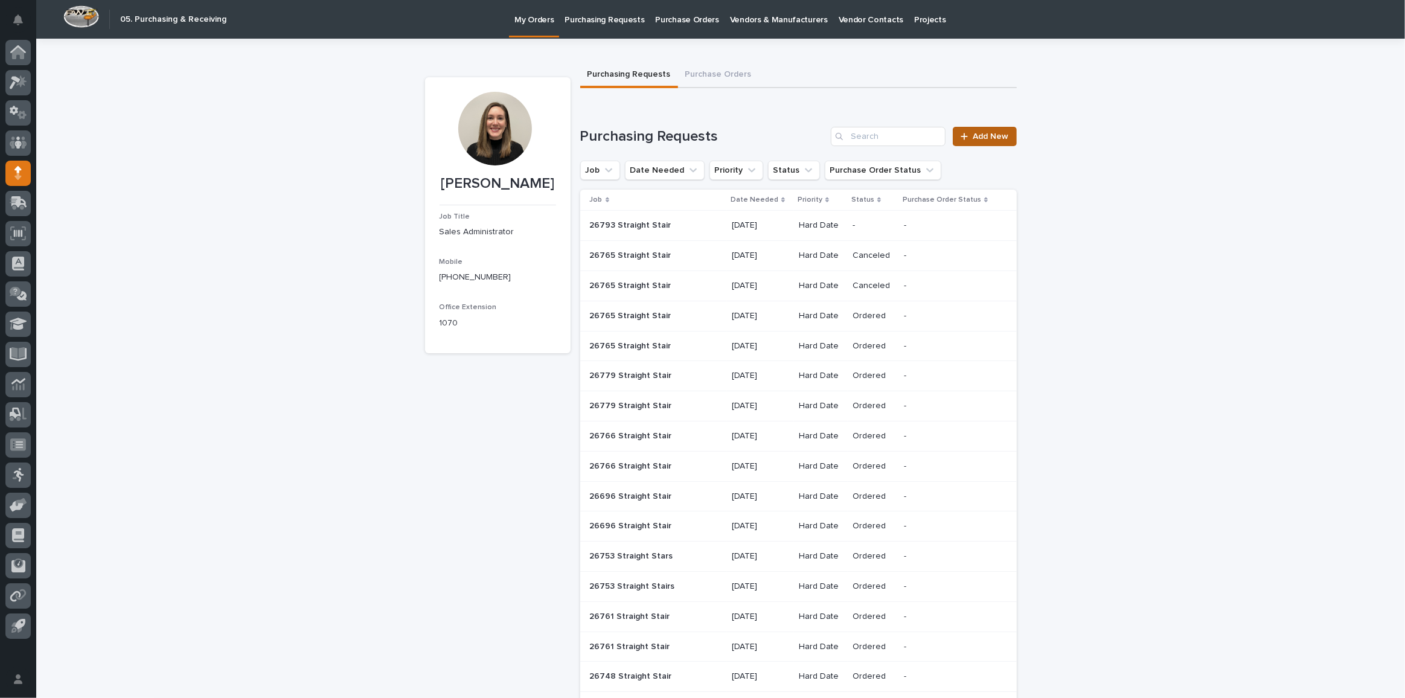
click at [983, 138] on span "Add New" at bounding box center [991, 136] width 36 height 8
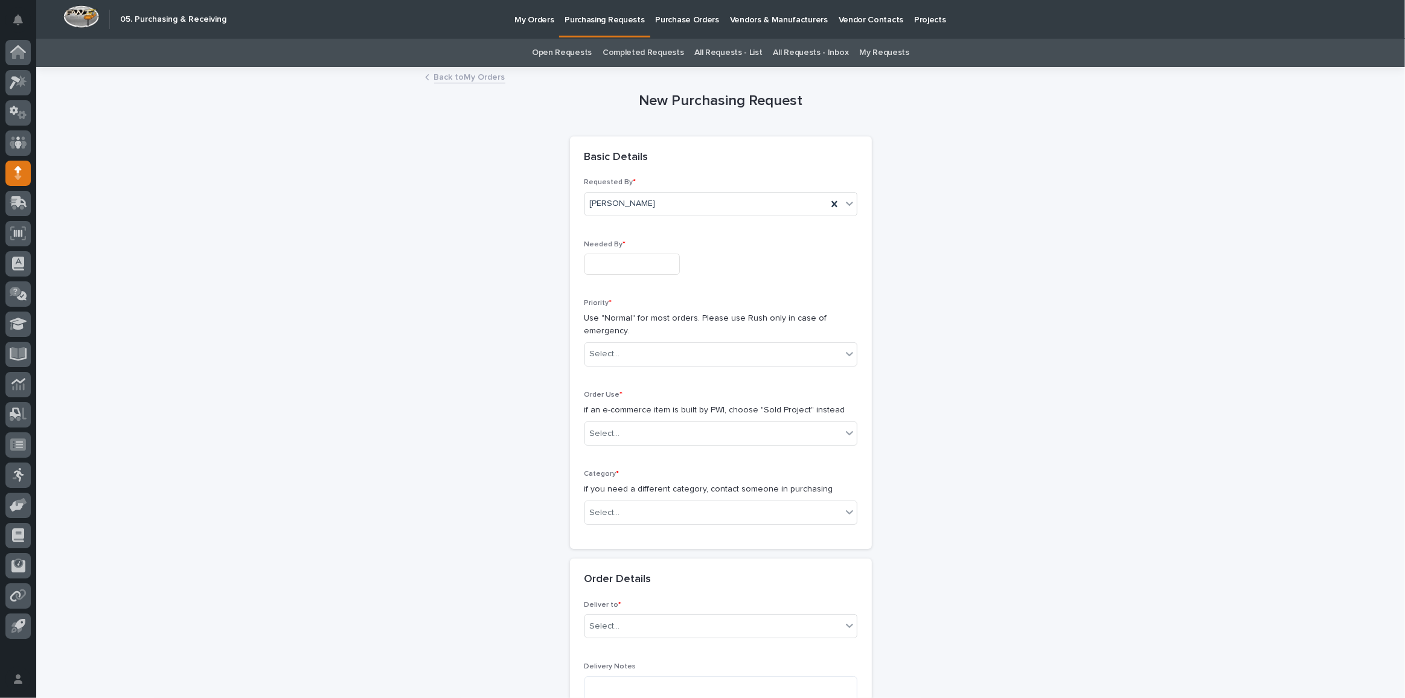
click at [612, 268] on input "text" at bounding box center [632, 264] width 95 height 21
click at [604, 186] on div "19" at bounding box center [604, 184] width 16 height 16
type input "**********"
click at [625, 359] on div "Select..." at bounding box center [713, 354] width 257 height 20
click at [632, 397] on div "Hard Date" at bounding box center [717, 396] width 272 height 21
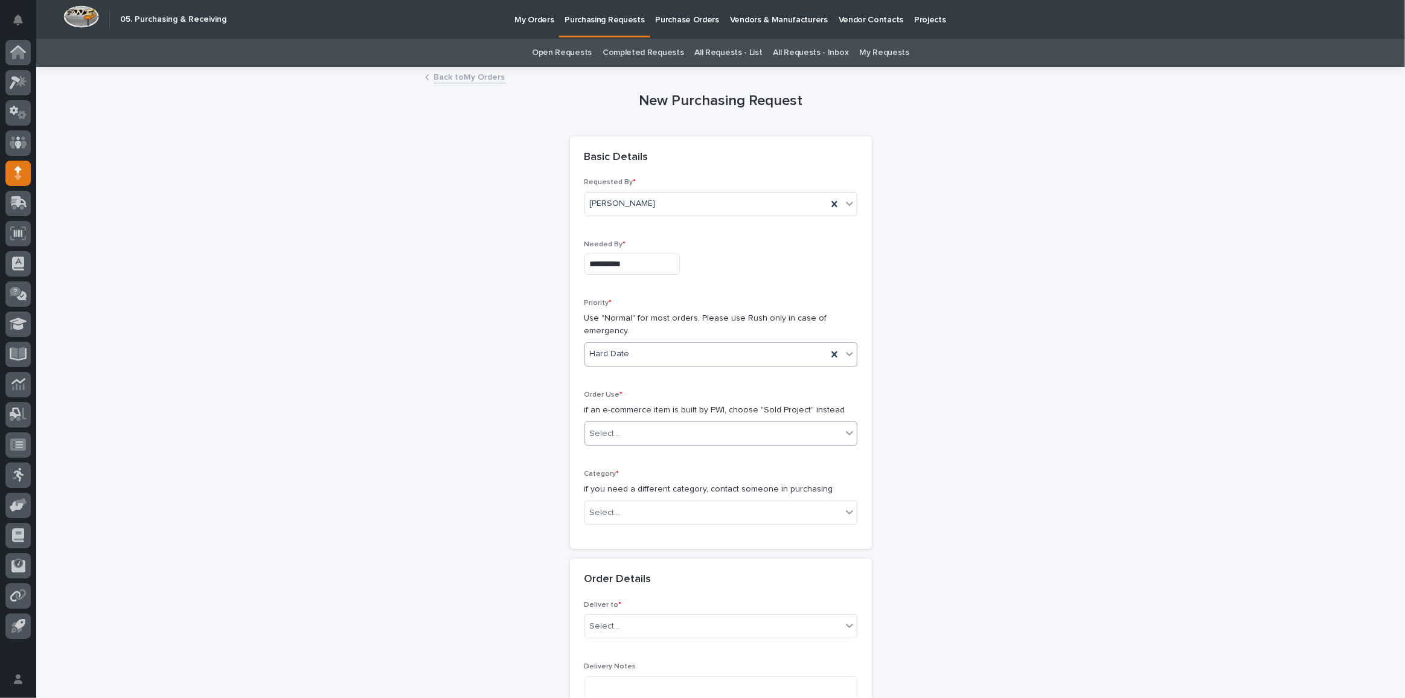
click at [629, 431] on div "Select..." at bounding box center [713, 434] width 257 height 20
click at [620, 459] on div "Sold Project" at bounding box center [717, 454] width 272 height 21
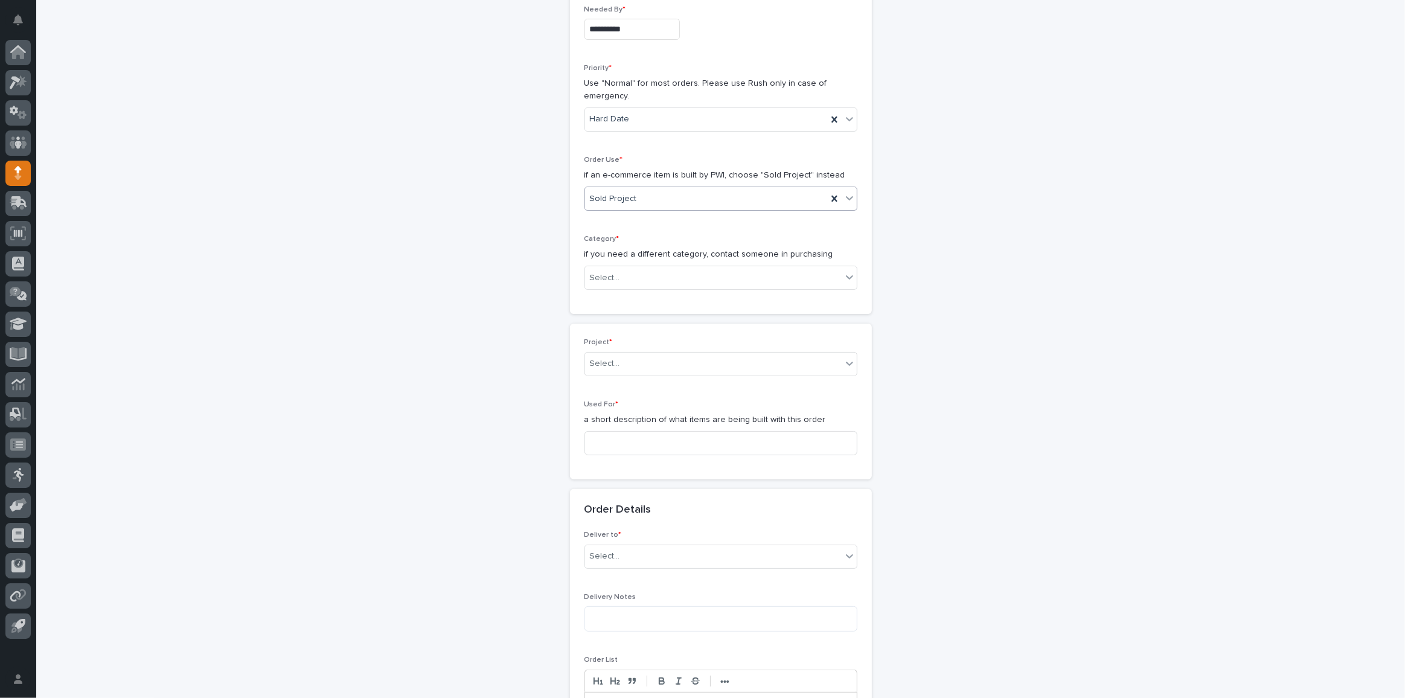
scroll to position [242, 0]
click at [626, 269] on div "Select..." at bounding box center [713, 271] width 257 height 20
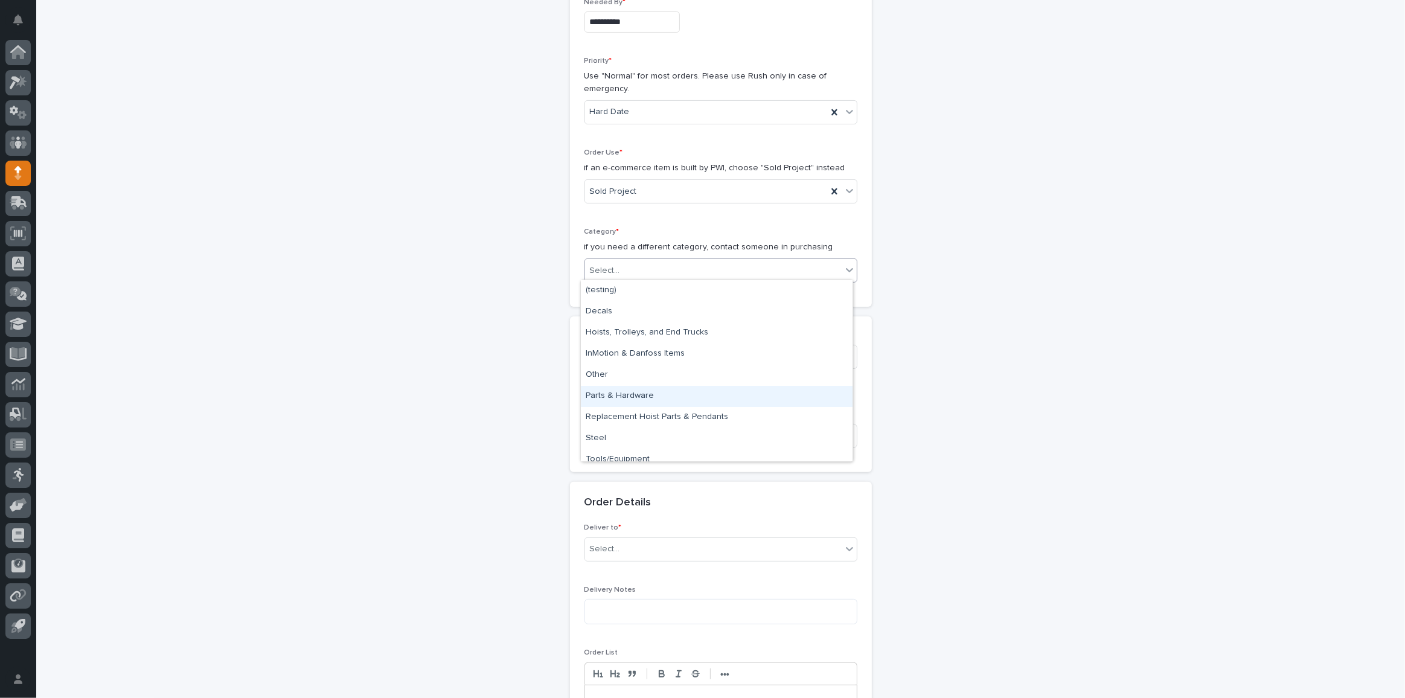
drag, startPoint x: 646, startPoint y: 384, endPoint x: 646, endPoint y: 392, distance: 7.9
click at [646, 392] on div "Parts & Hardware" at bounding box center [717, 396] width 272 height 21
click at [606, 350] on div "Select..." at bounding box center [605, 356] width 30 height 13
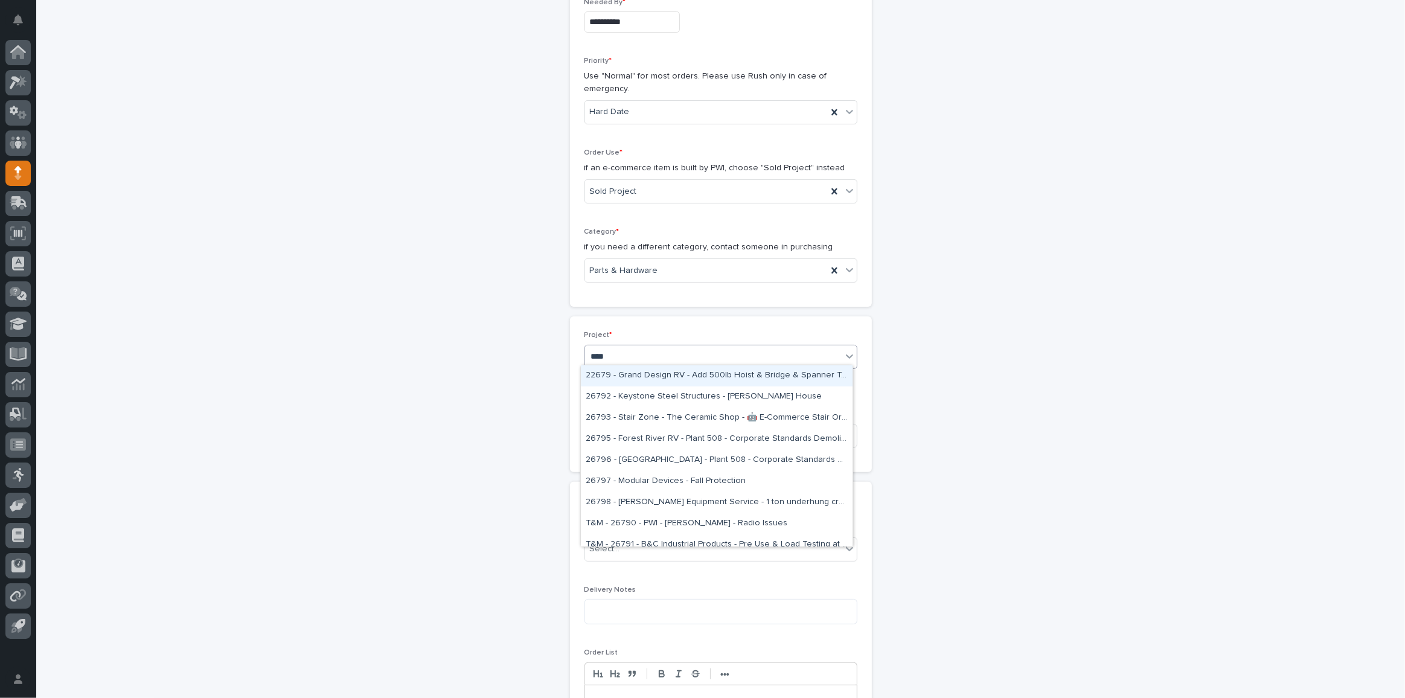
type input "*****"
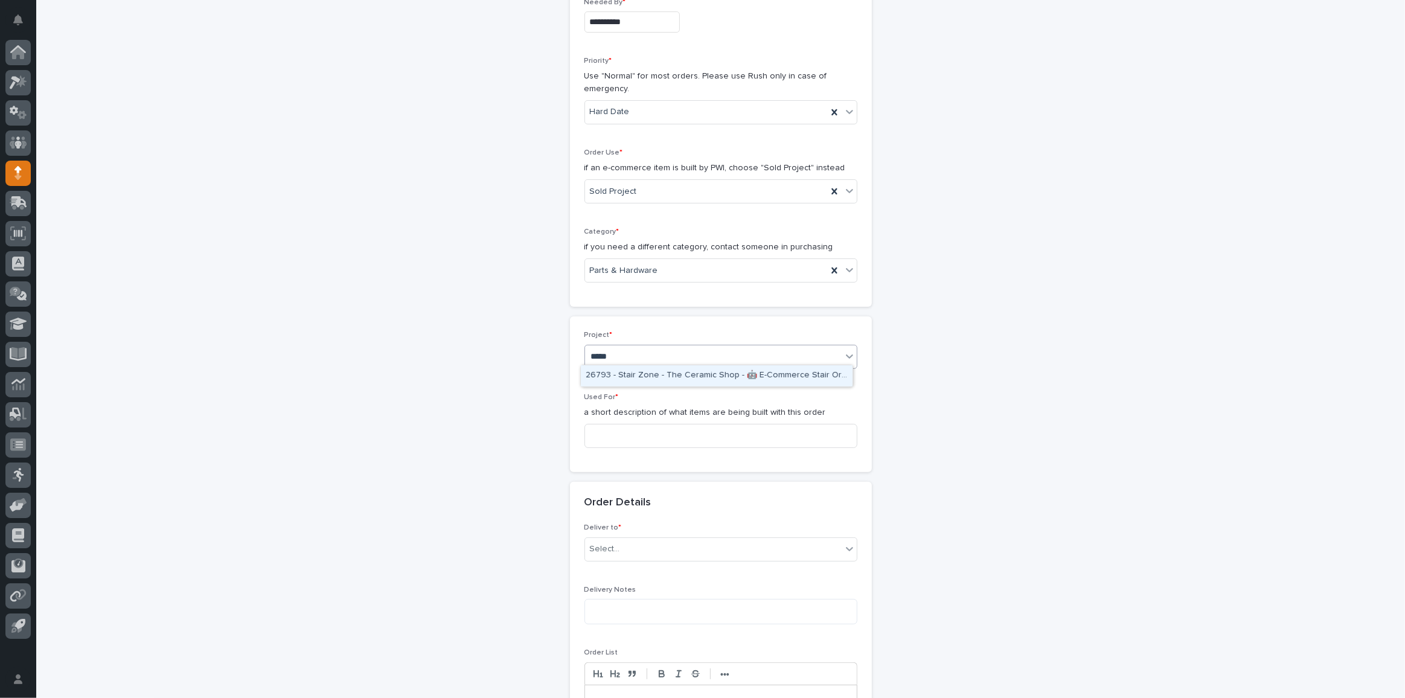
click at [634, 368] on div "26793 - Stair Zone - The Ceramic Shop - 🤖 E-Commerce Stair Order" at bounding box center [717, 375] width 272 height 21
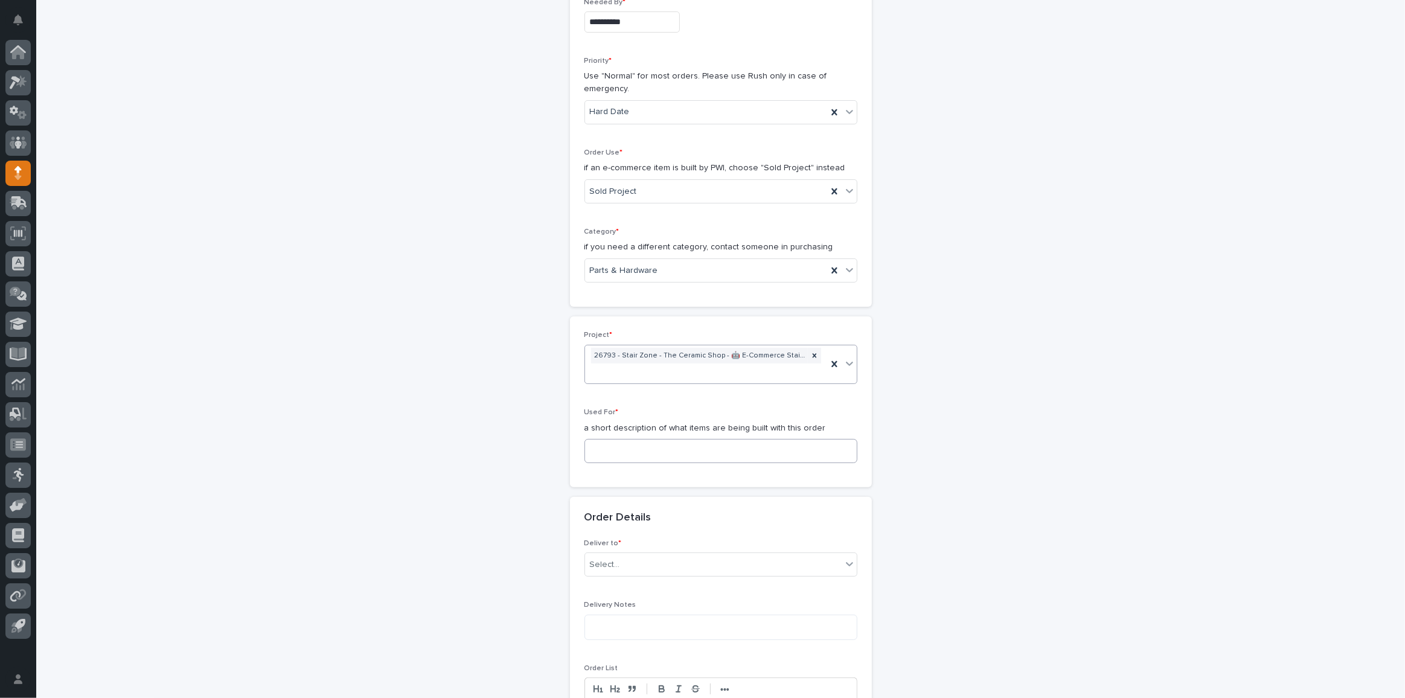
scroll to position [250, 0]
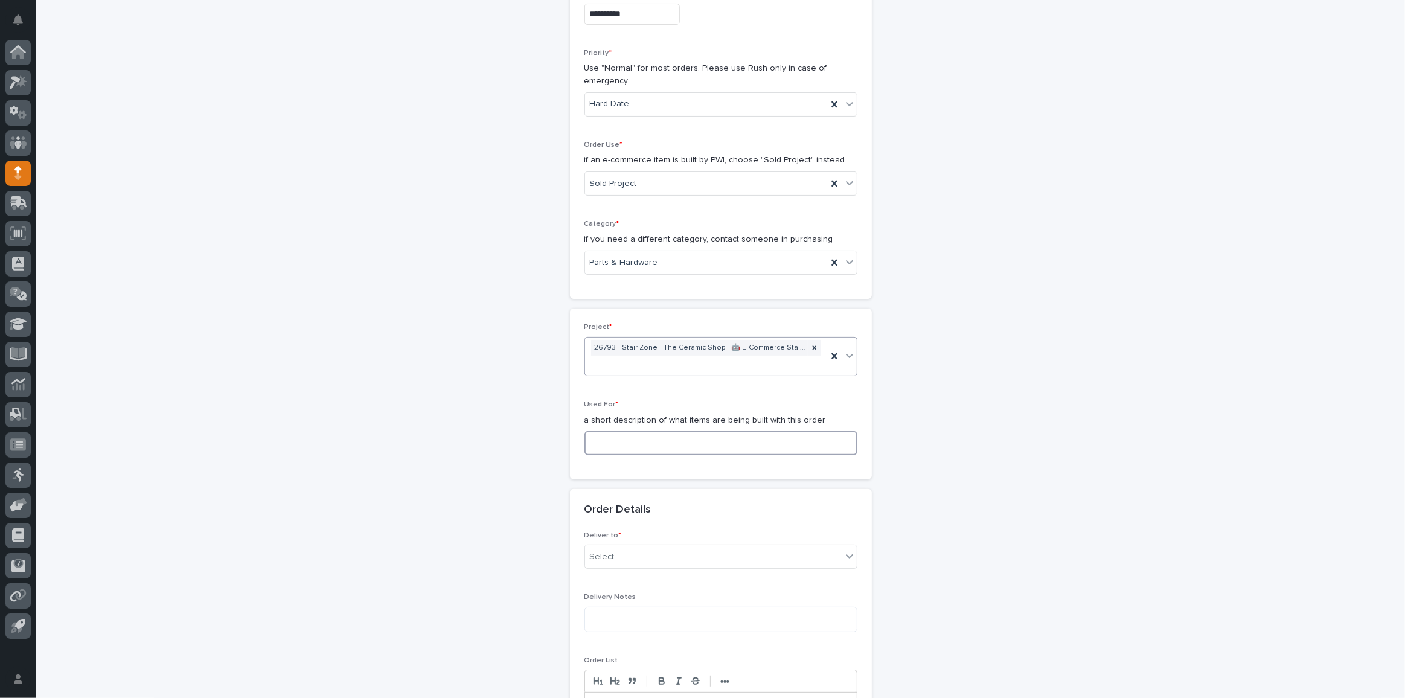
click at [615, 435] on input at bounding box center [721, 443] width 273 height 24
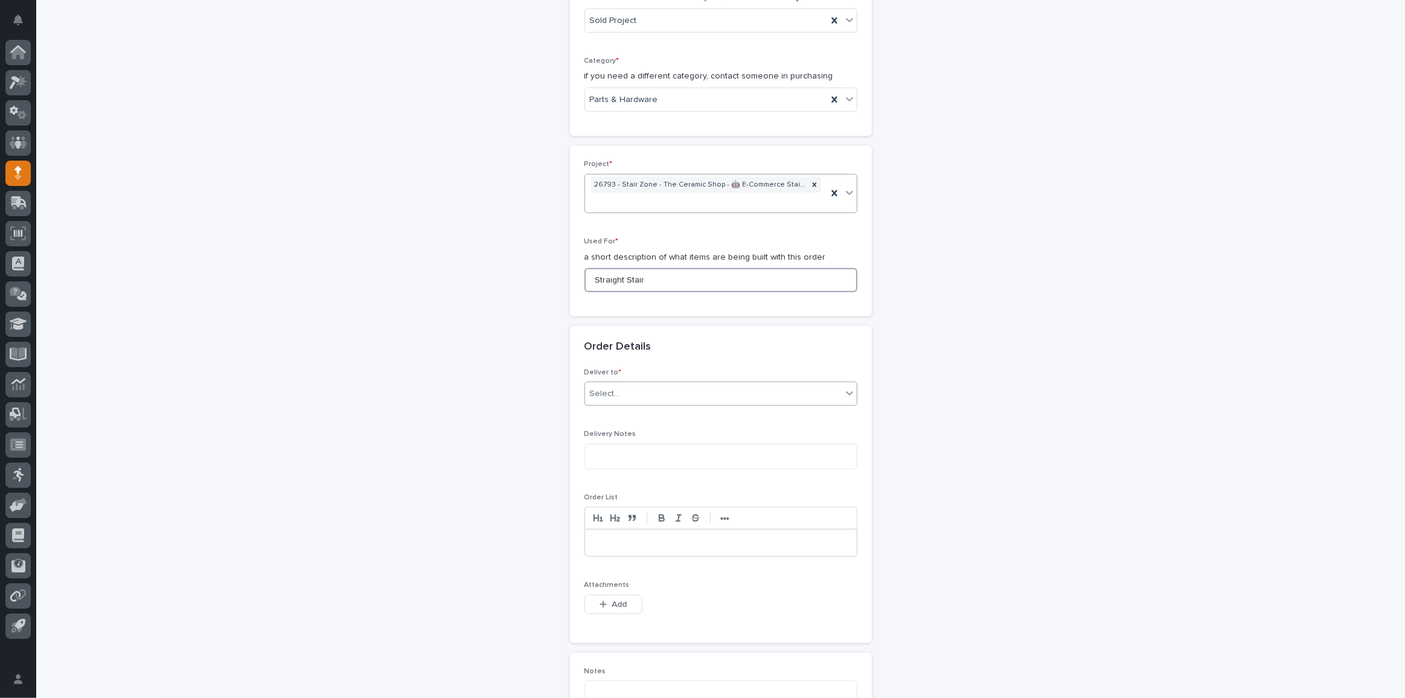
scroll to position [415, 0]
type input "Straight Stair"
click at [618, 382] on div "Select..." at bounding box center [713, 392] width 257 height 20
click at [614, 414] on div "PWI" at bounding box center [717, 411] width 272 height 21
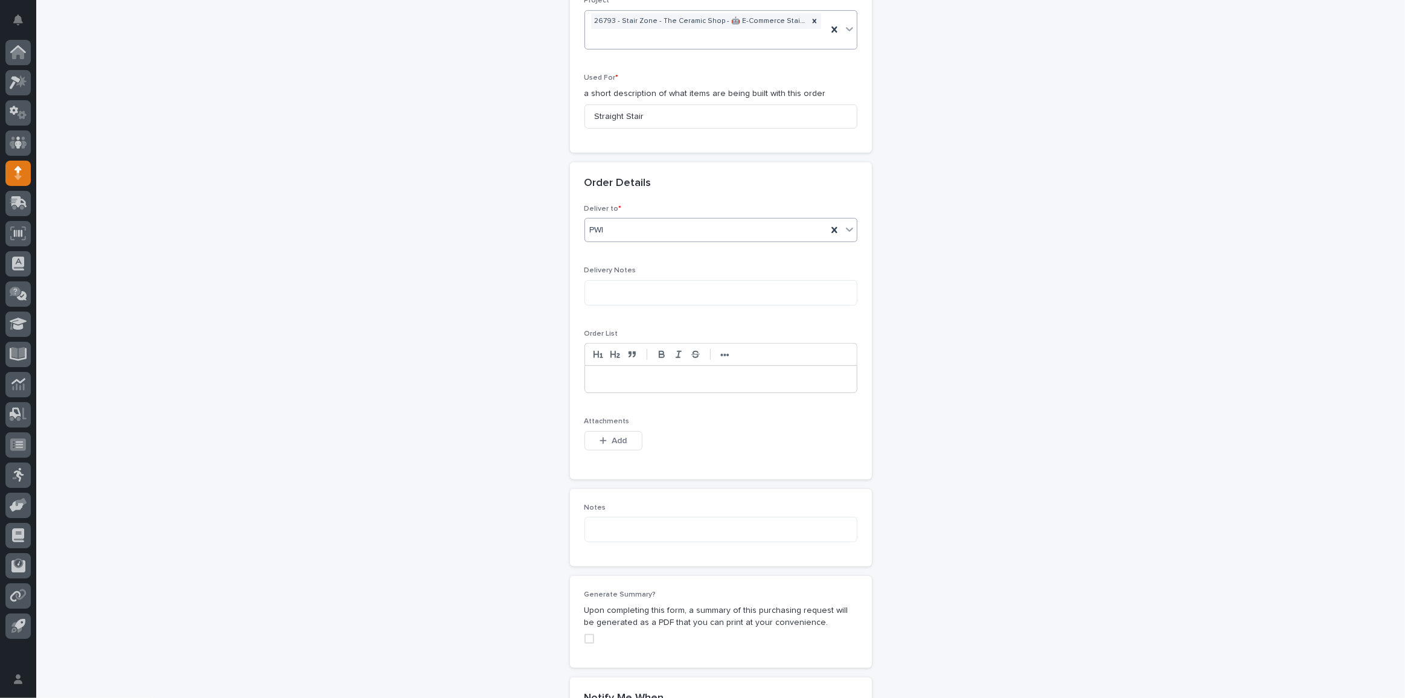
scroll to position [634, 0]
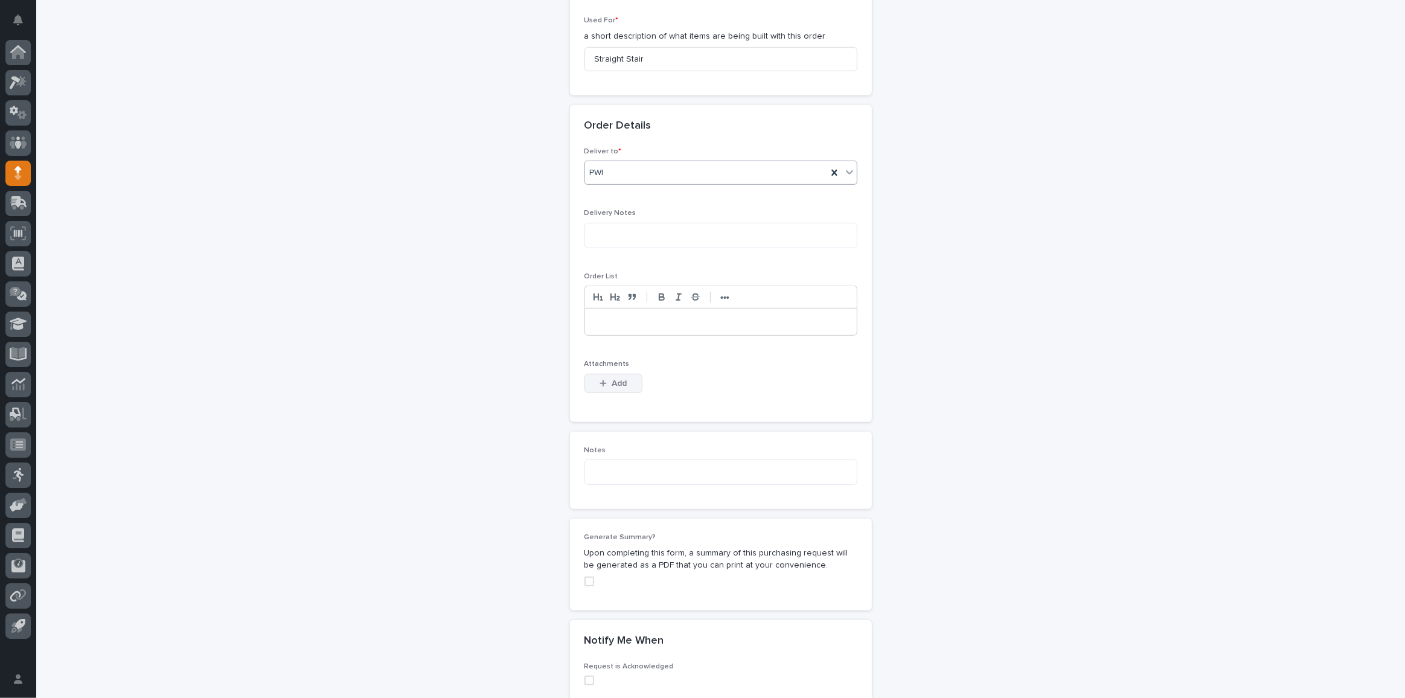
click at [596, 382] on button "Add" at bounding box center [614, 383] width 58 height 19
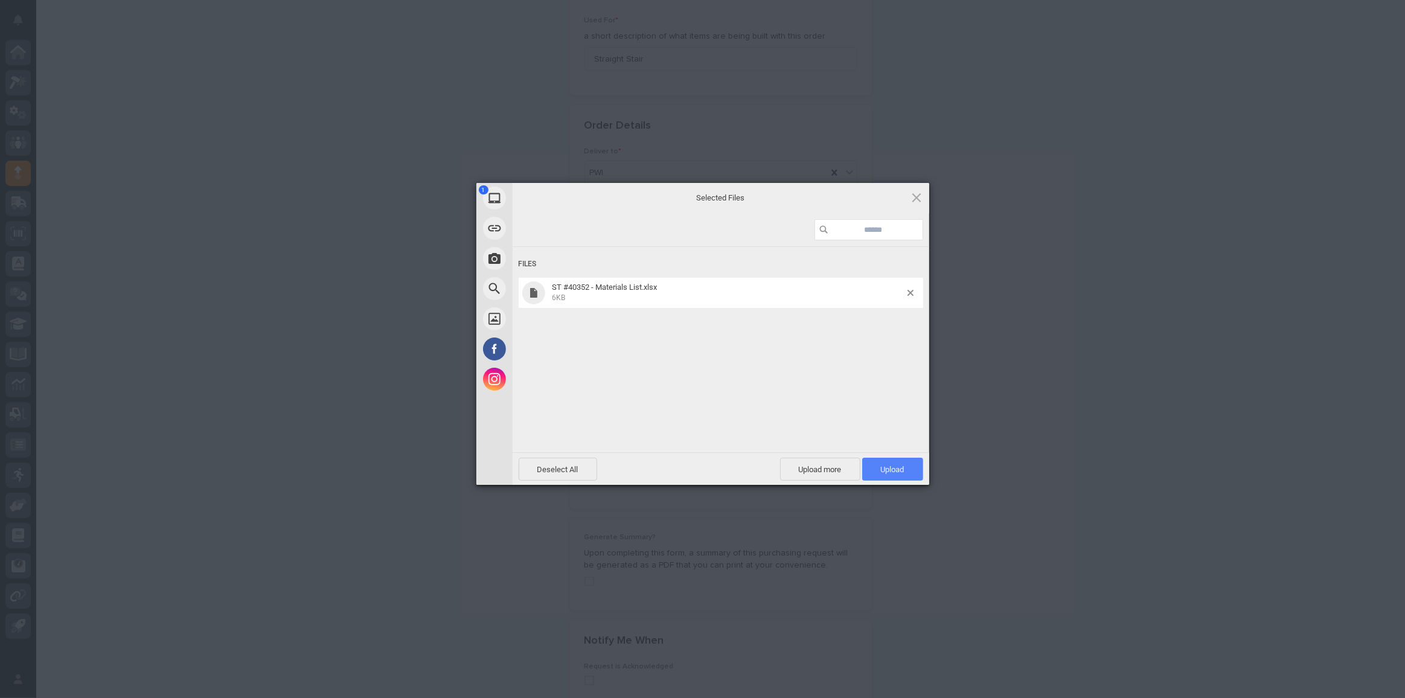
click at [873, 463] on span "Upload 1" at bounding box center [892, 469] width 61 height 23
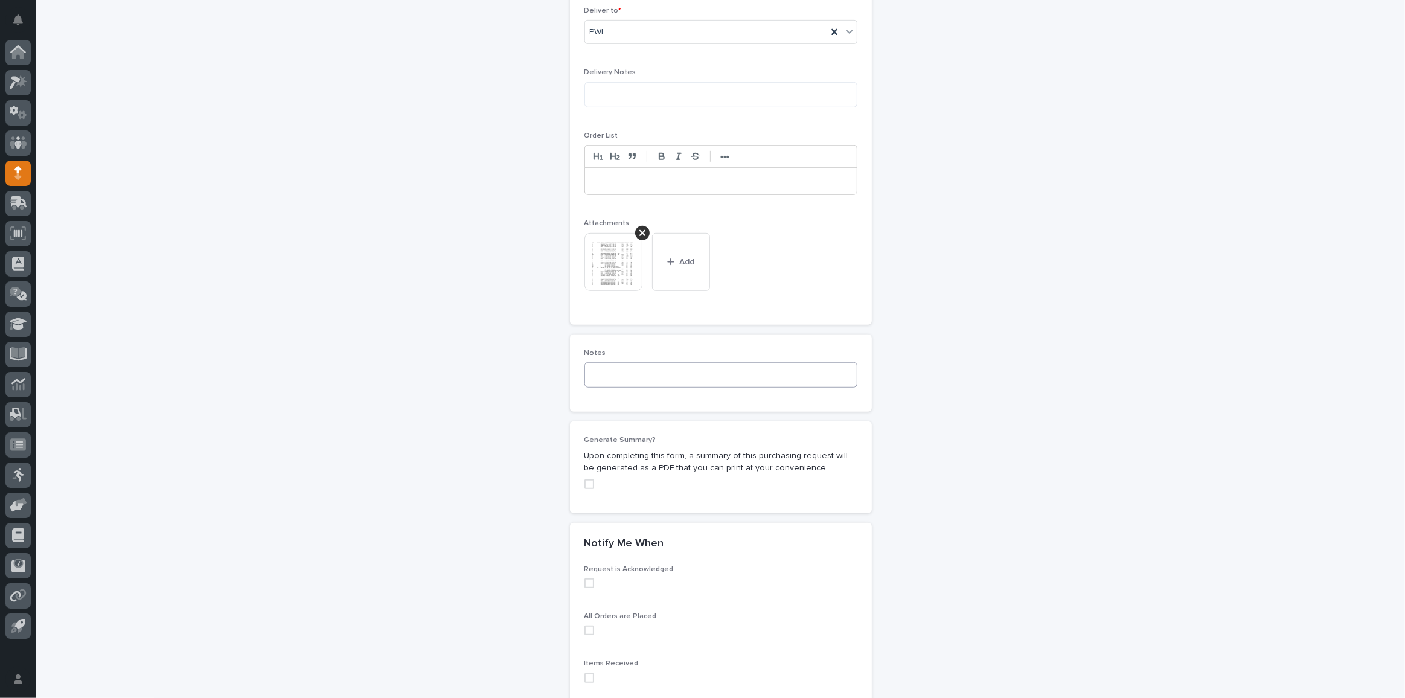
scroll to position [903, 0]
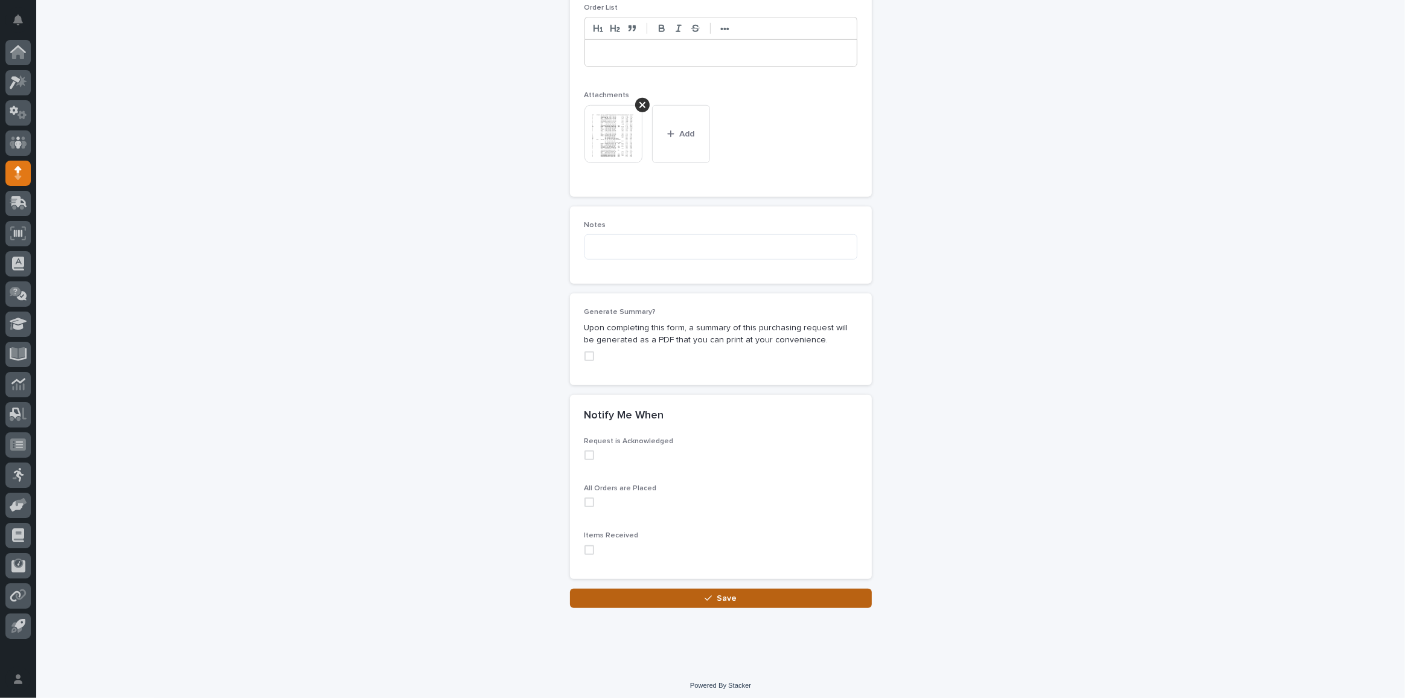
click at [698, 589] on button "Save" at bounding box center [721, 598] width 302 height 19
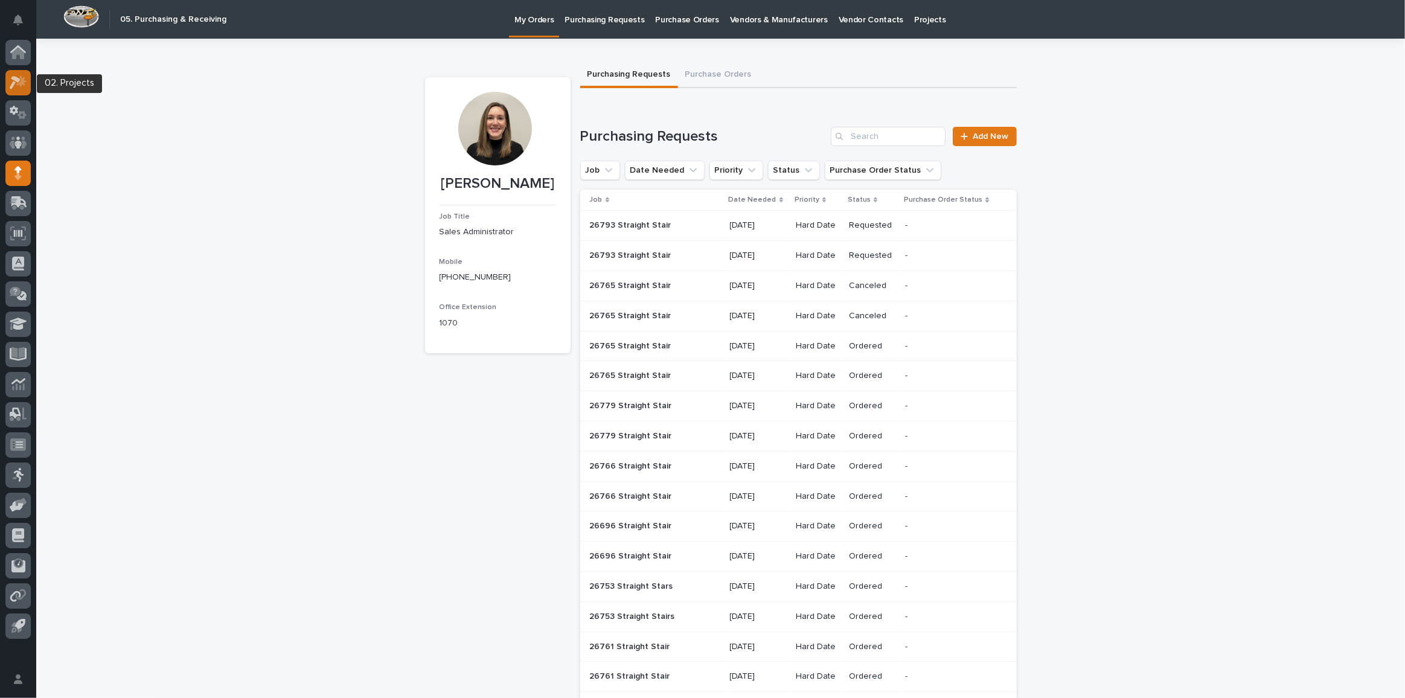
click at [25, 76] on icon at bounding box center [19, 82] width 18 height 14
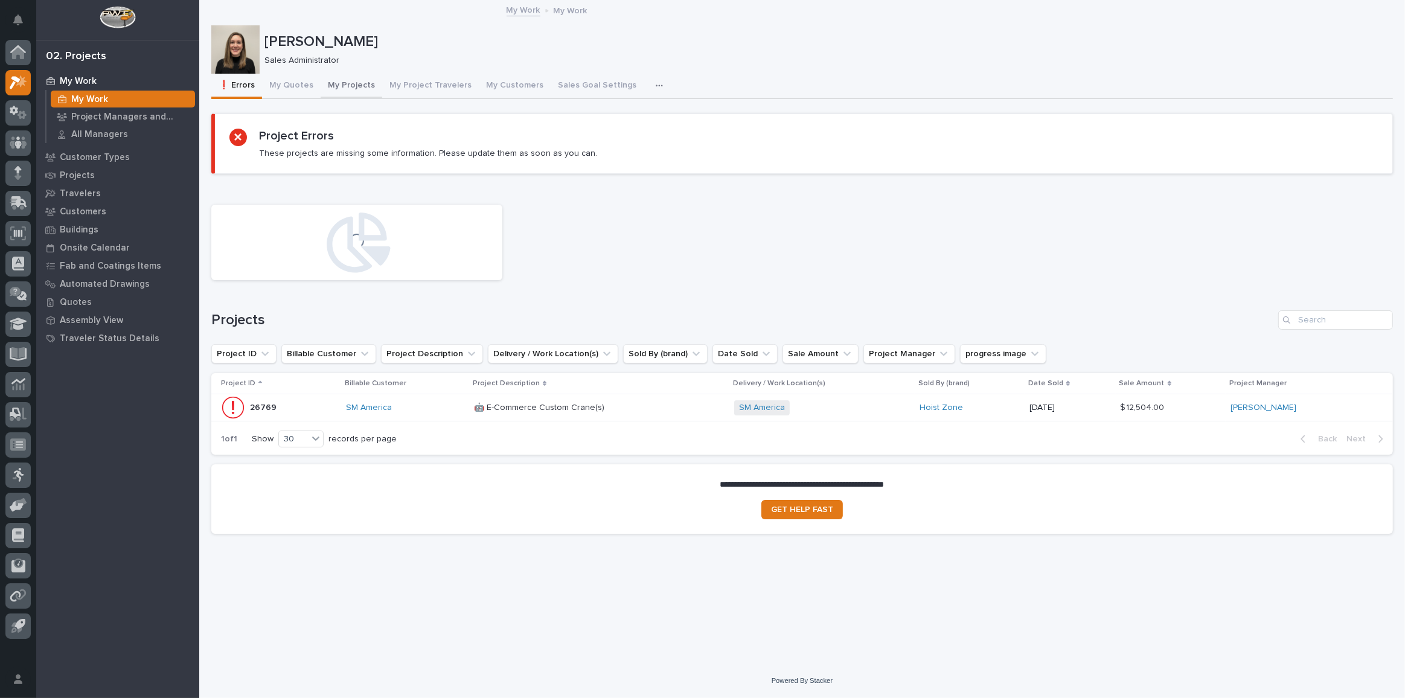
click at [366, 83] on button "My Projects" at bounding box center [352, 86] width 62 height 25
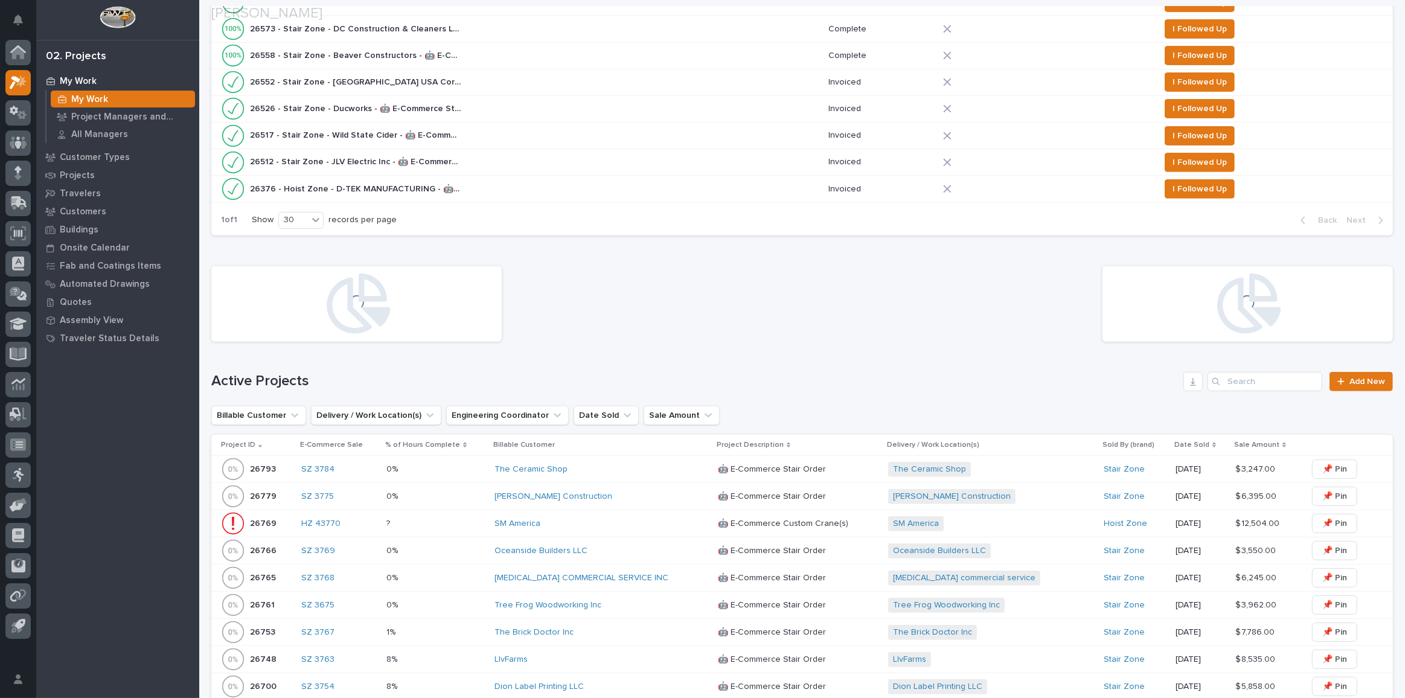
scroll to position [603, 0]
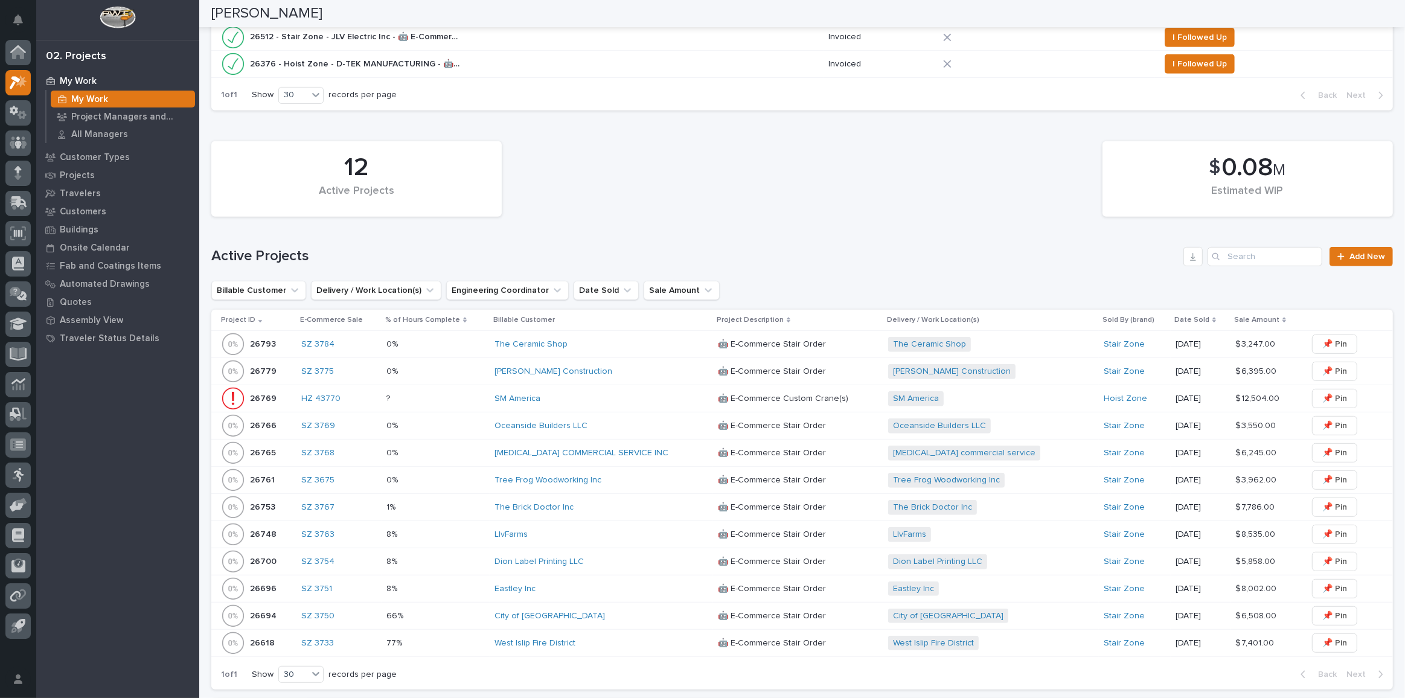
click at [613, 340] on div "The Ceramic Shop" at bounding box center [600, 344] width 211 height 10
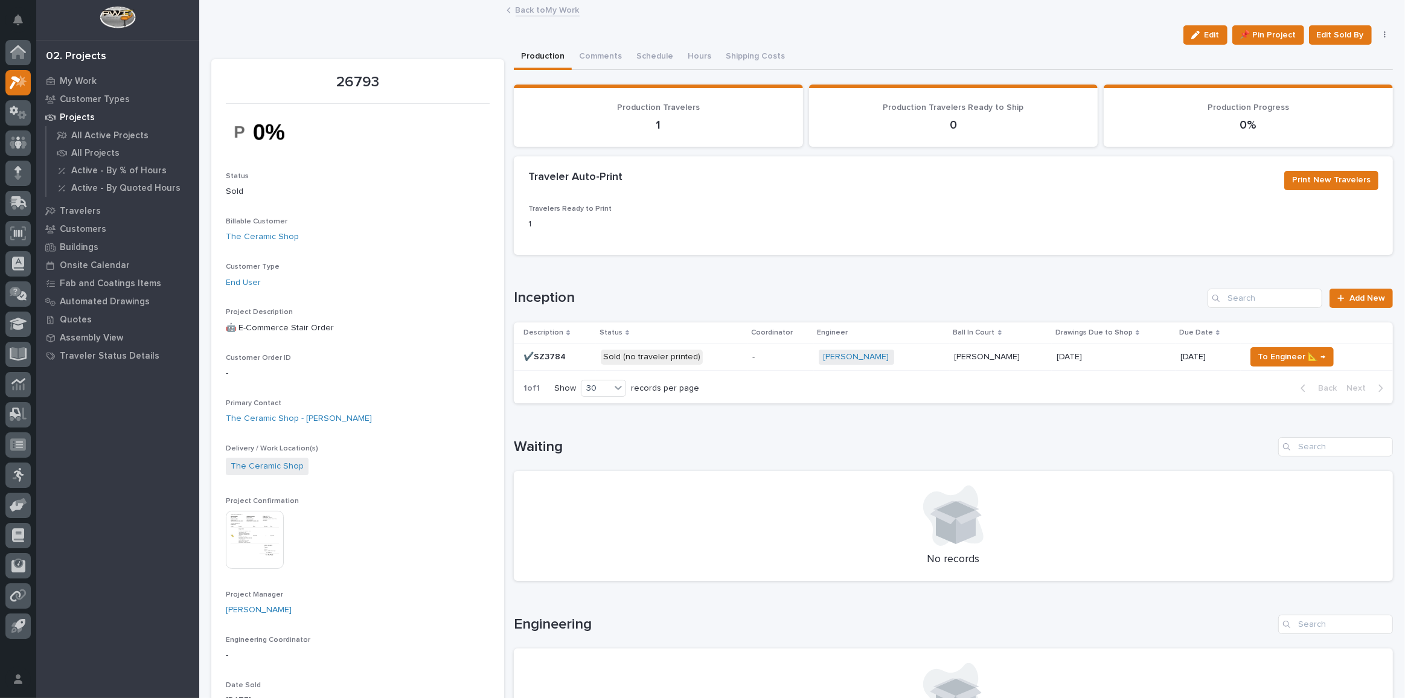
click at [718, 364] on div "Sold (no traveler printed)" at bounding box center [672, 357] width 142 height 25
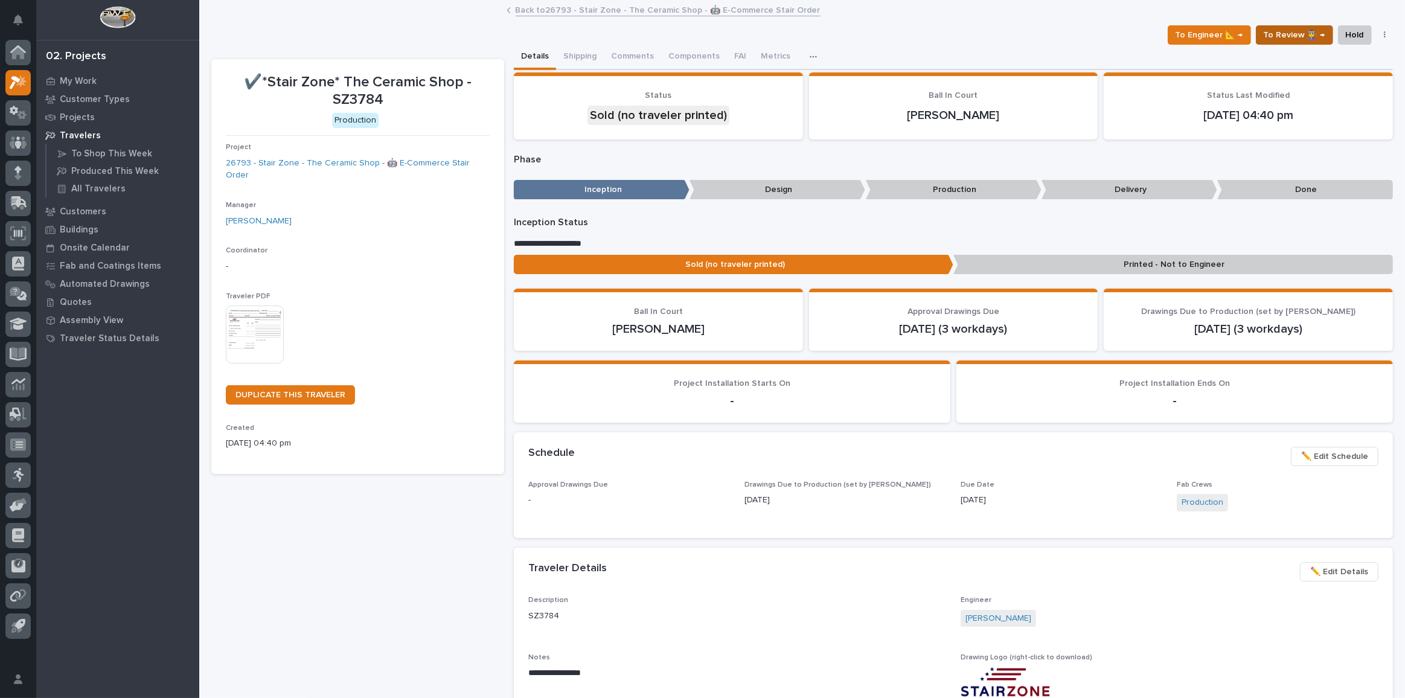
click at [1286, 40] on span "To Review 👨‍🏭 →" at bounding box center [1295, 35] width 62 height 14
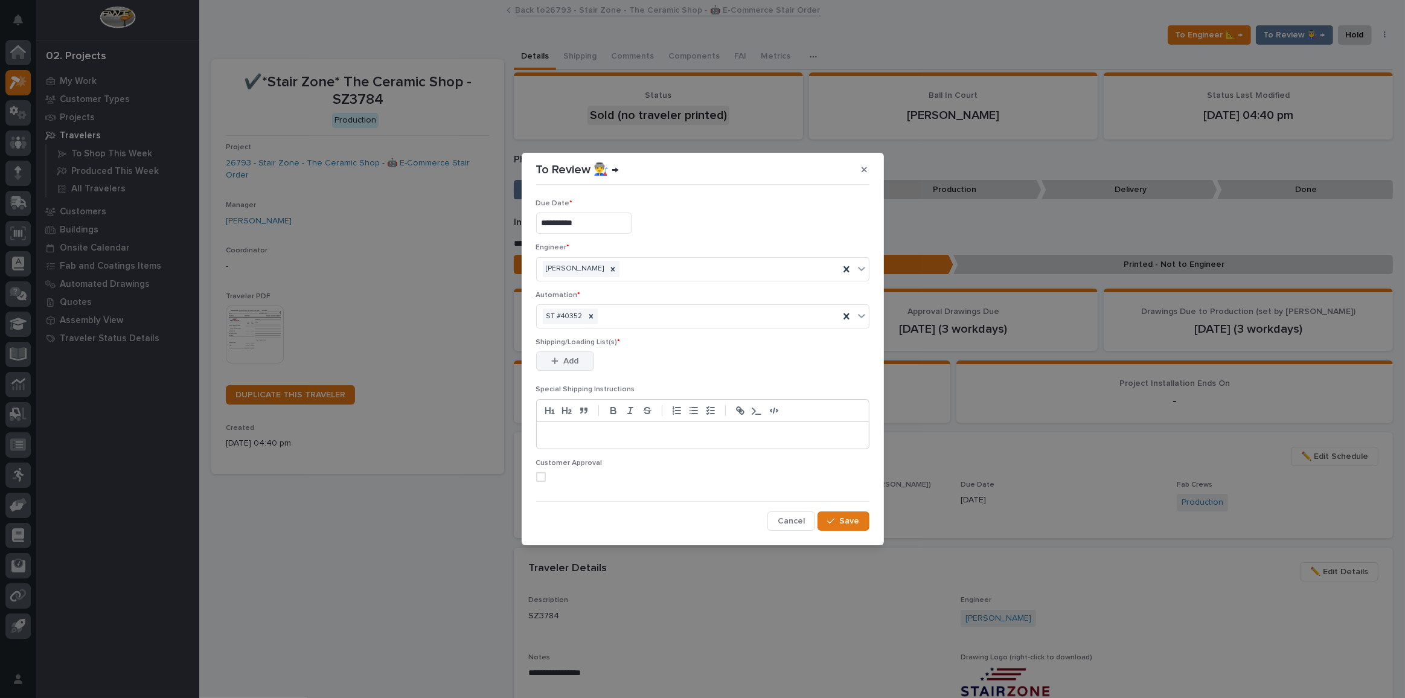
click at [555, 362] on icon "button" at bounding box center [554, 361] width 7 height 8
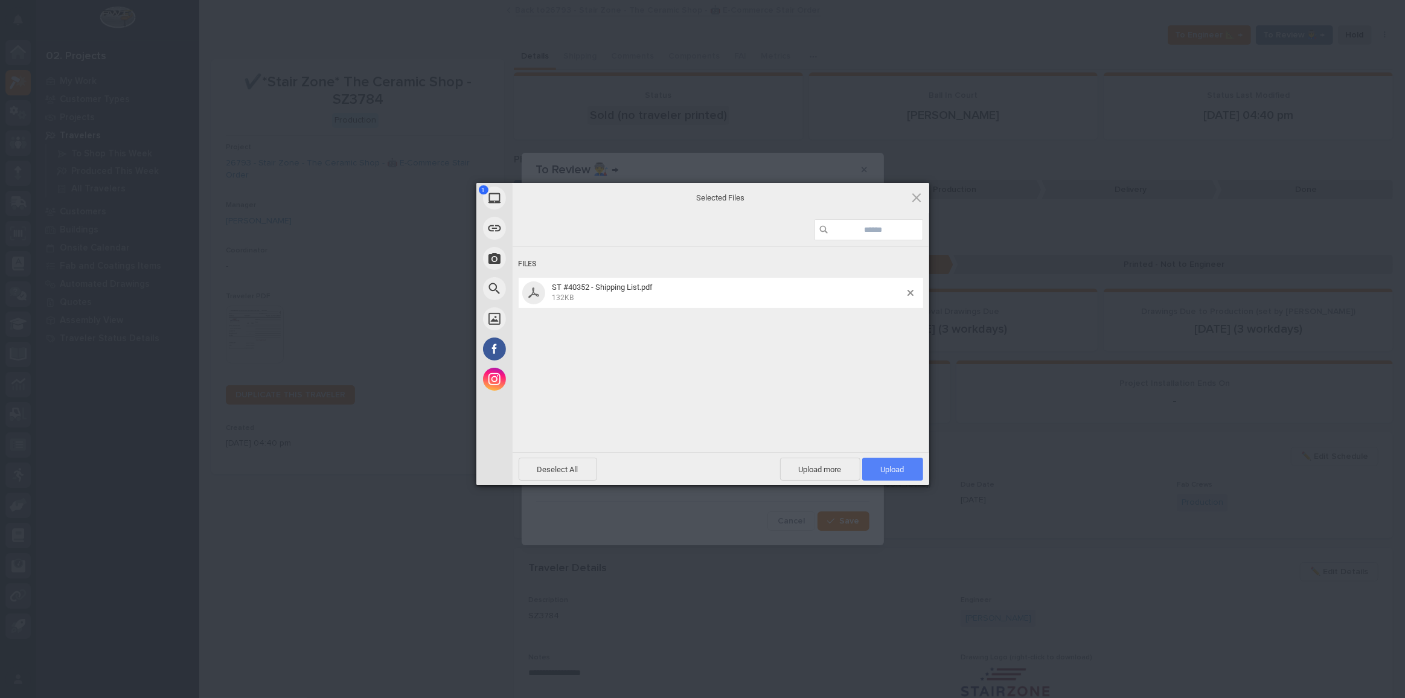
click at [878, 464] on span "Upload 1" at bounding box center [892, 469] width 61 height 23
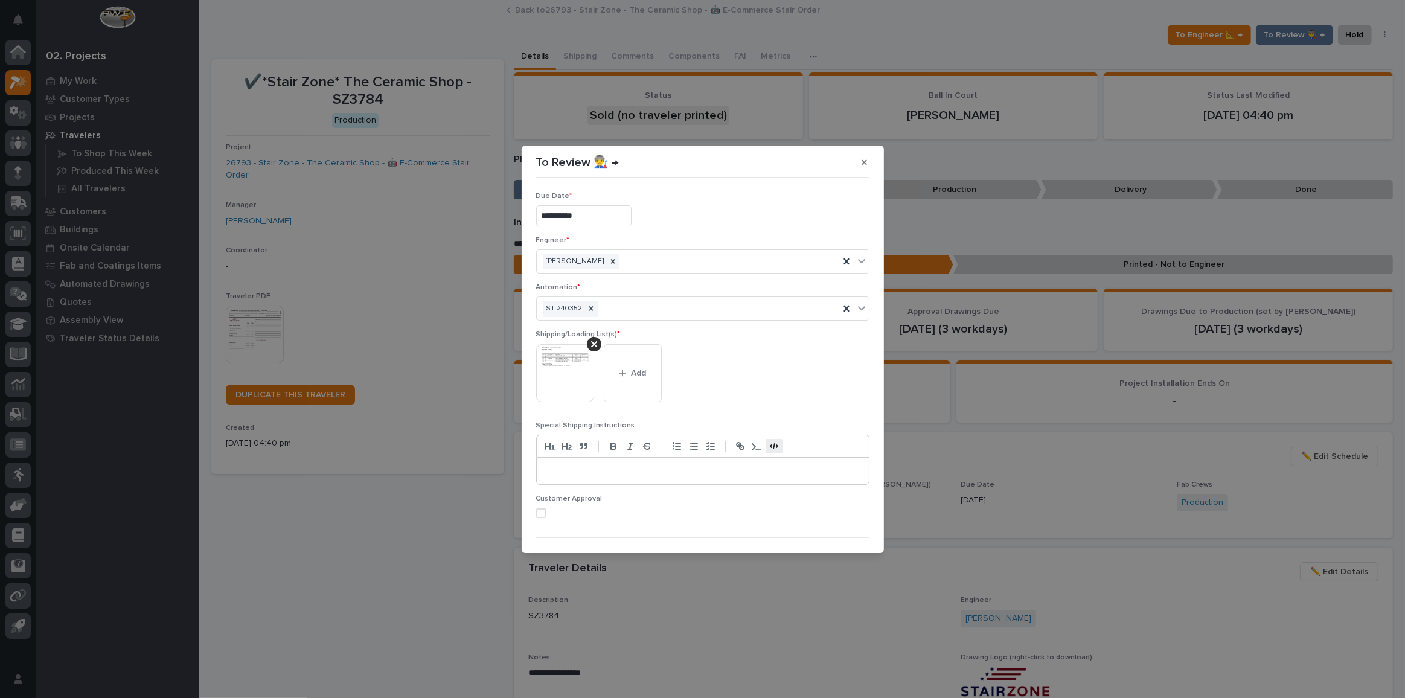
scroll to position [23, 0]
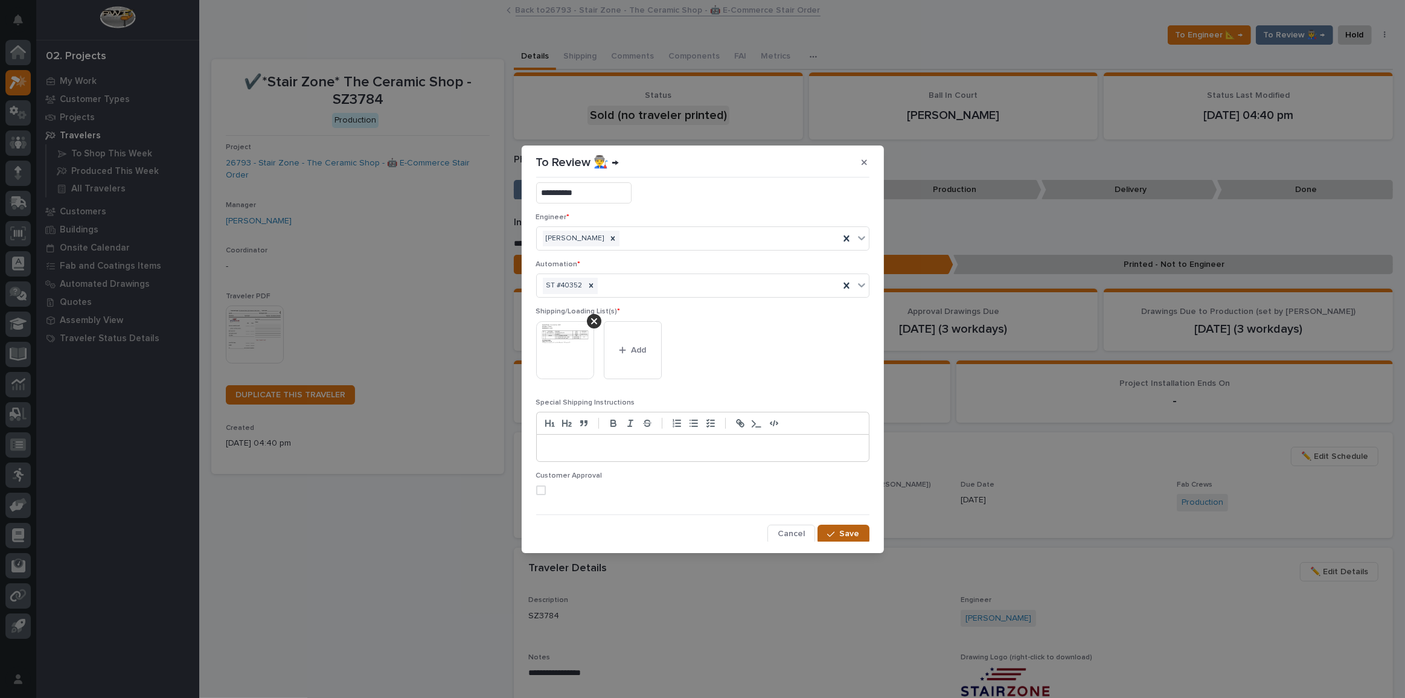
click at [848, 533] on span "Save" at bounding box center [850, 533] width 20 height 11
